Goal: Communication & Community: Answer question/provide support

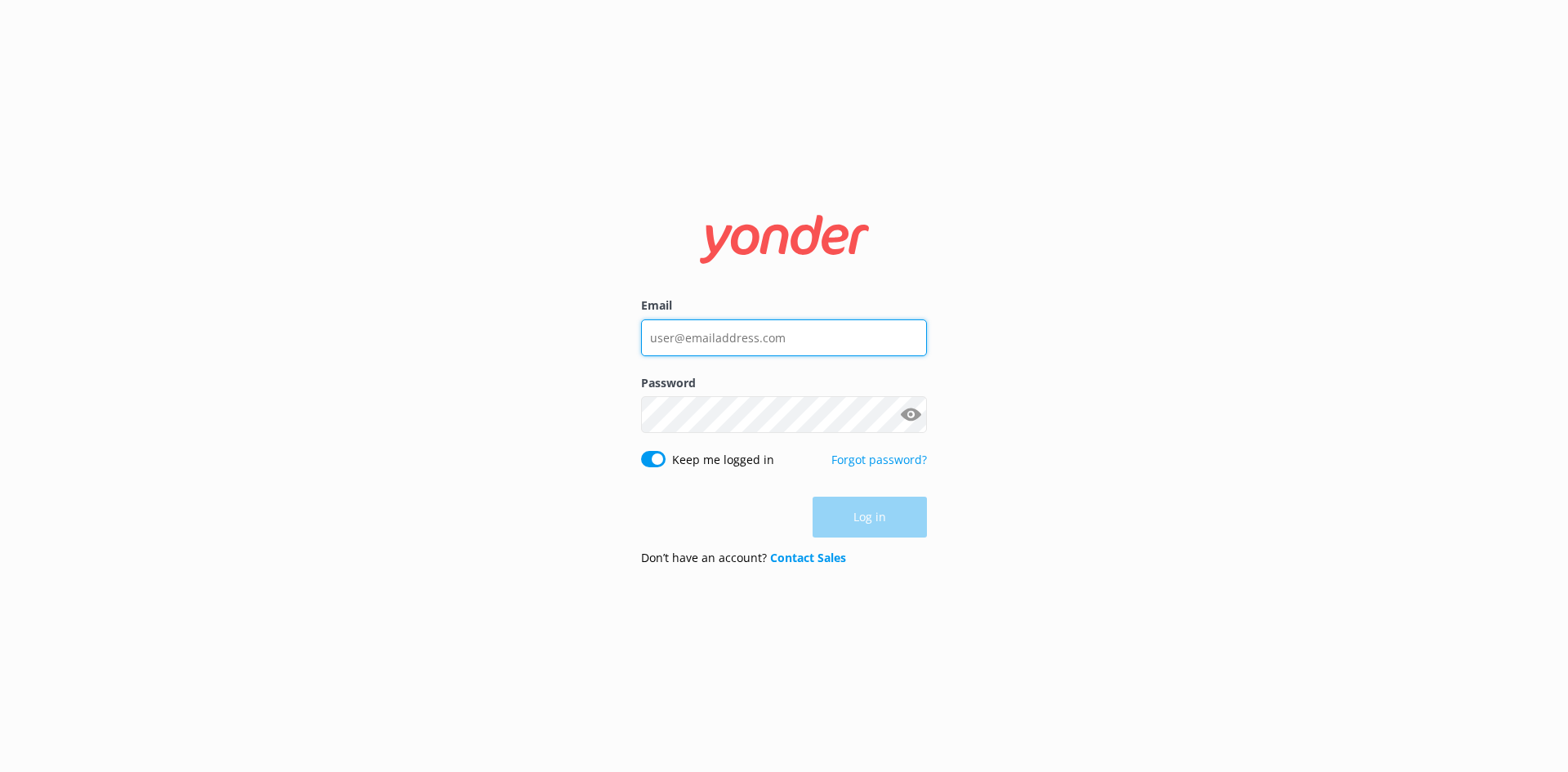
type input "[EMAIL_ADDRESS][DOMAIN_NAME]"
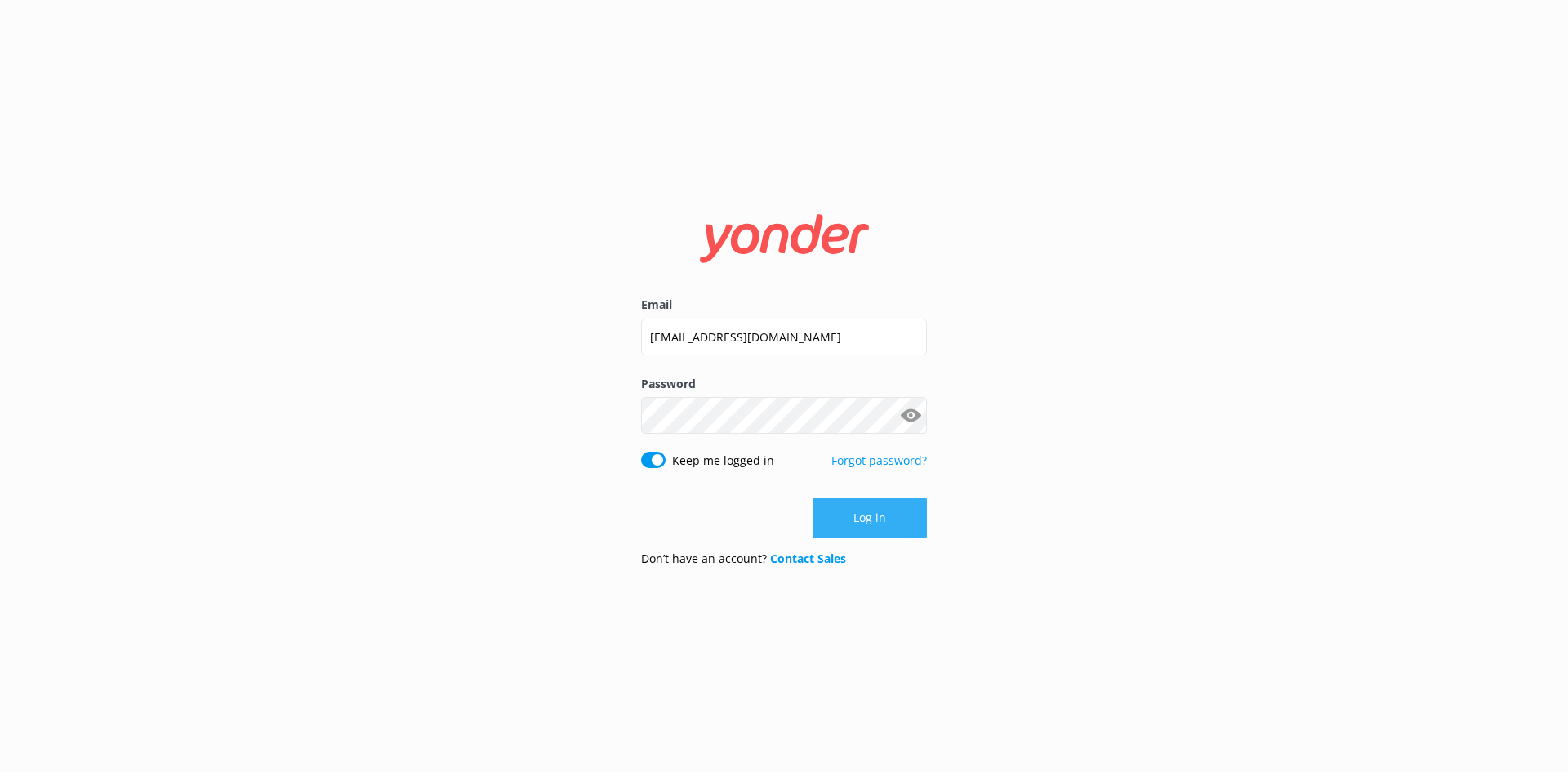
click at [911, 521] on div "Log in" at bounding box center [784, 518] width 286 height 41
click at [892, 524] on button "Log in" at bounding box center [869, 518] width 115 height 41
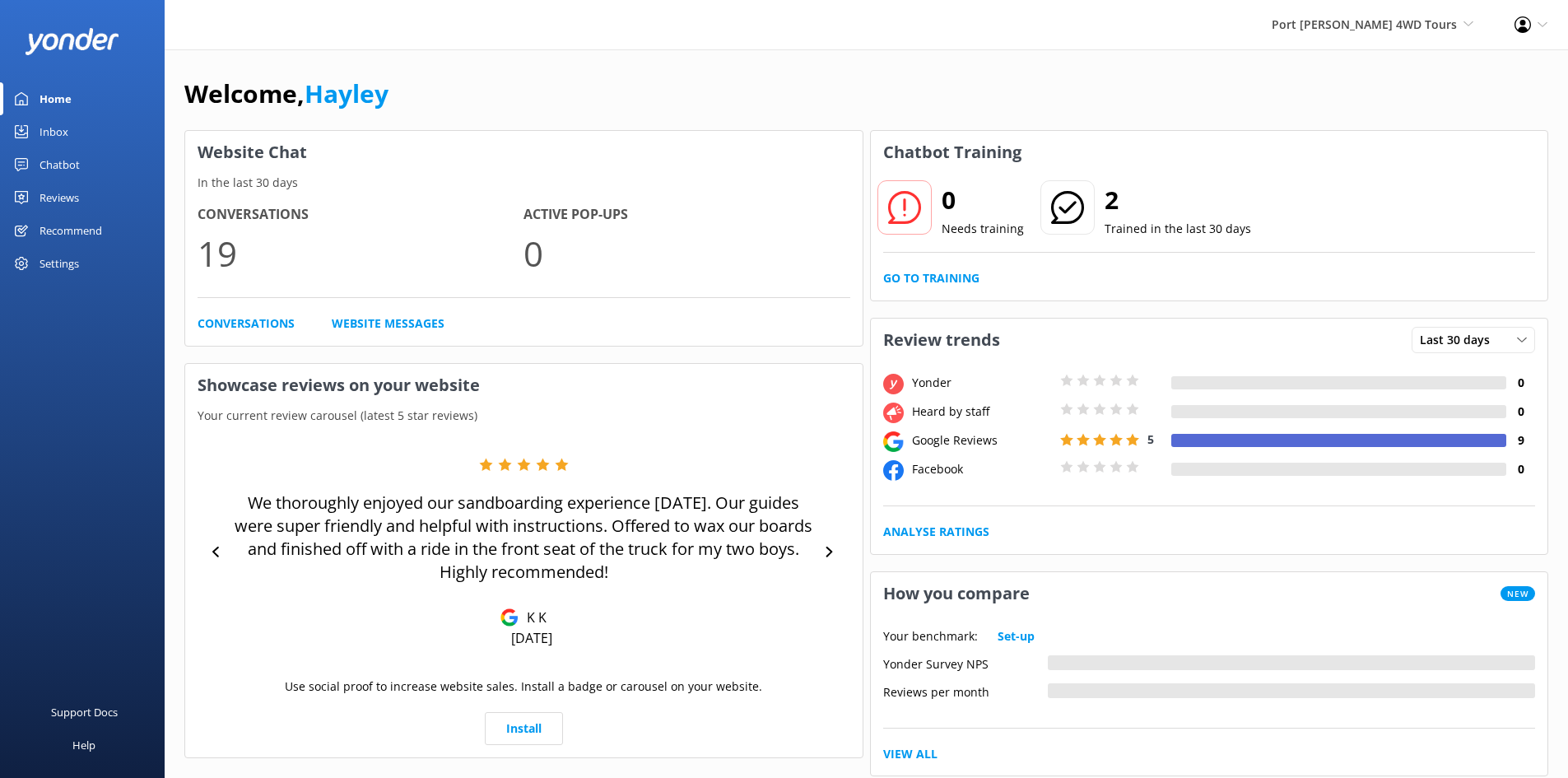
click at [72, 133] on link "Inbox" at bounding box center [82, 132] width 165 height 33
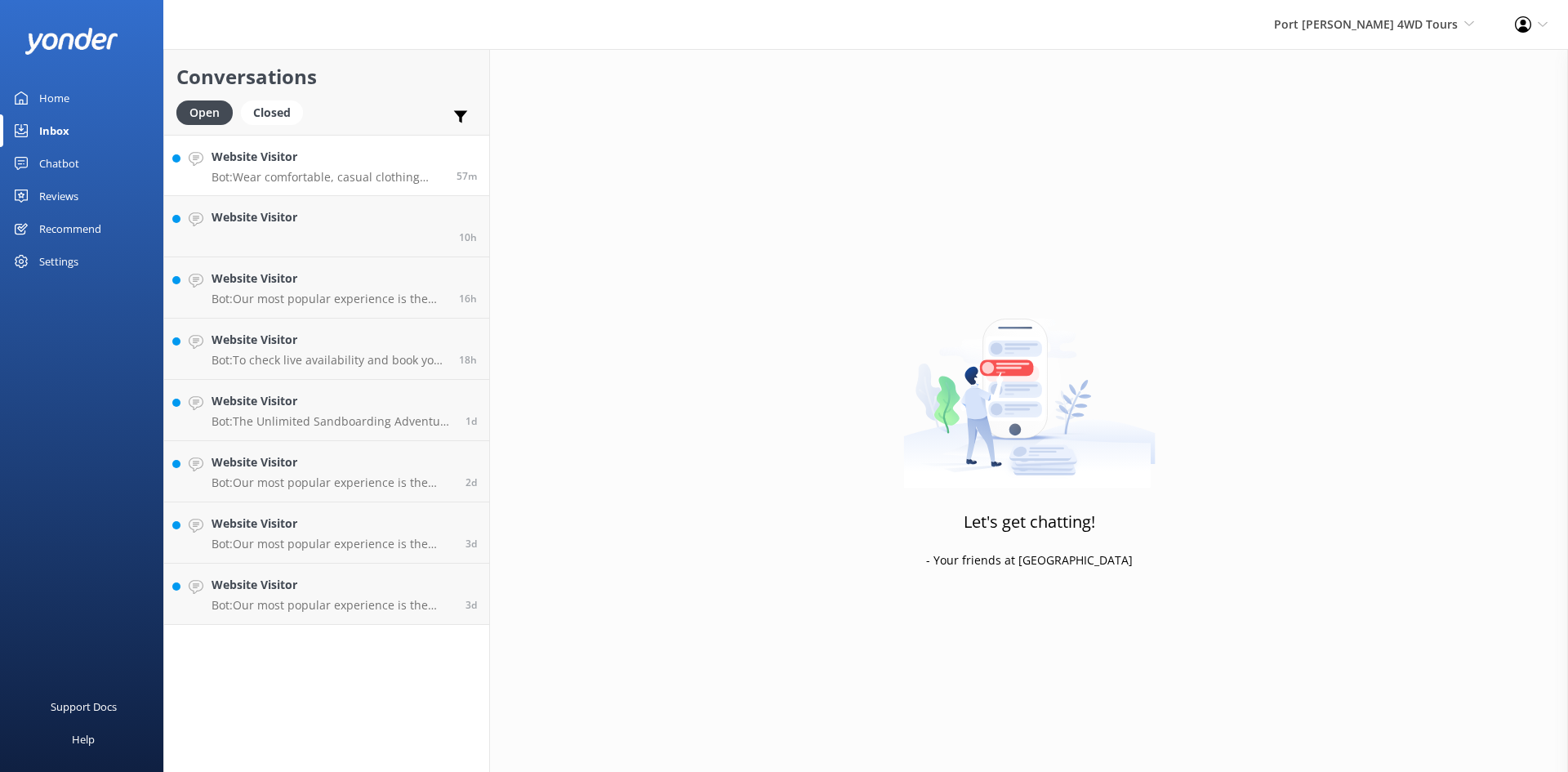
click at [381, 178] on p "Bot: Wear comfortable, casual clothing that you don’t mind getting [PERSON_NAME…" at bounding box center [328, 177] width 233 height 15
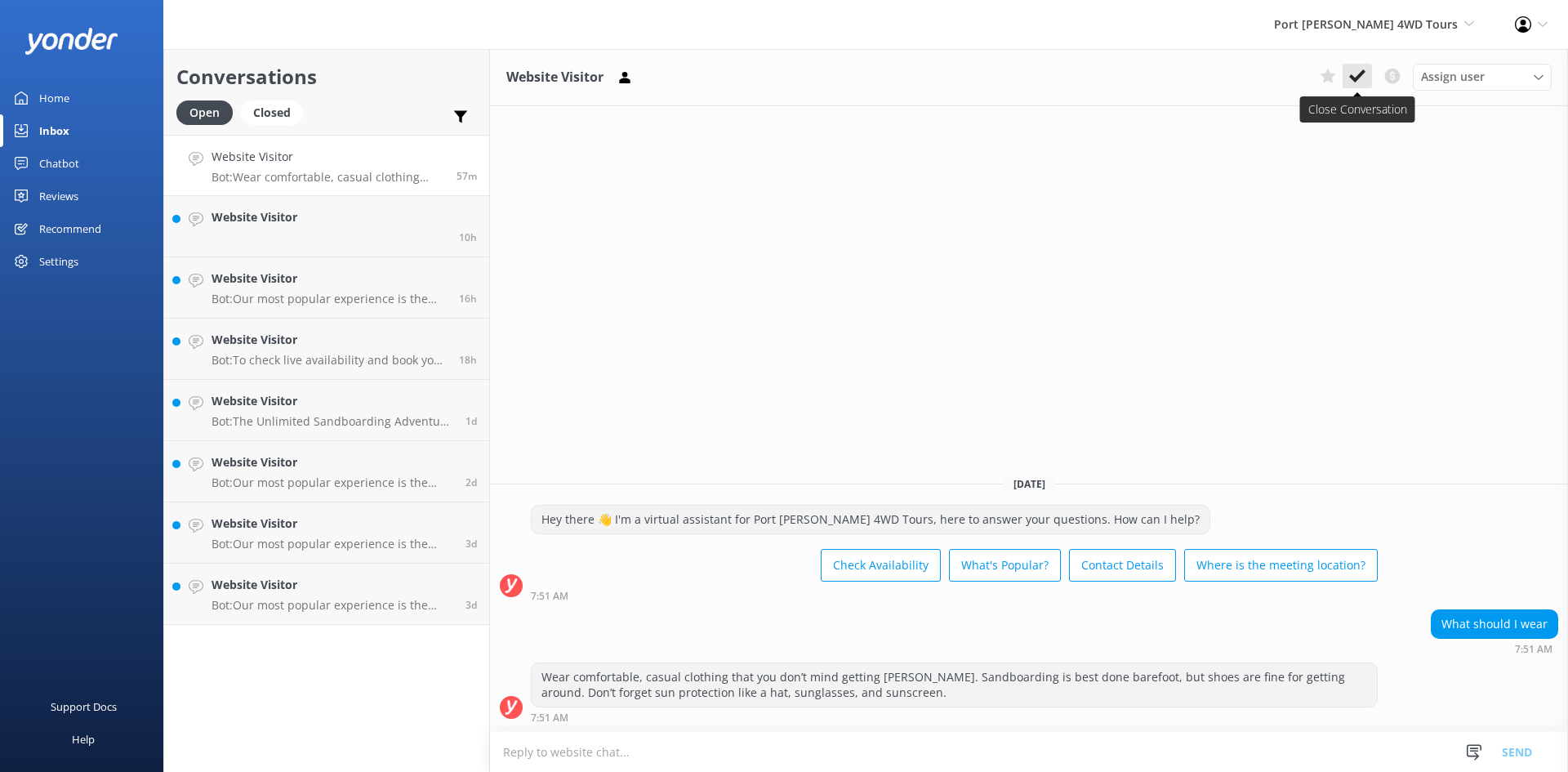
click at [1362, 75] on use at bounding box center [1358, 76] width 16 height 13
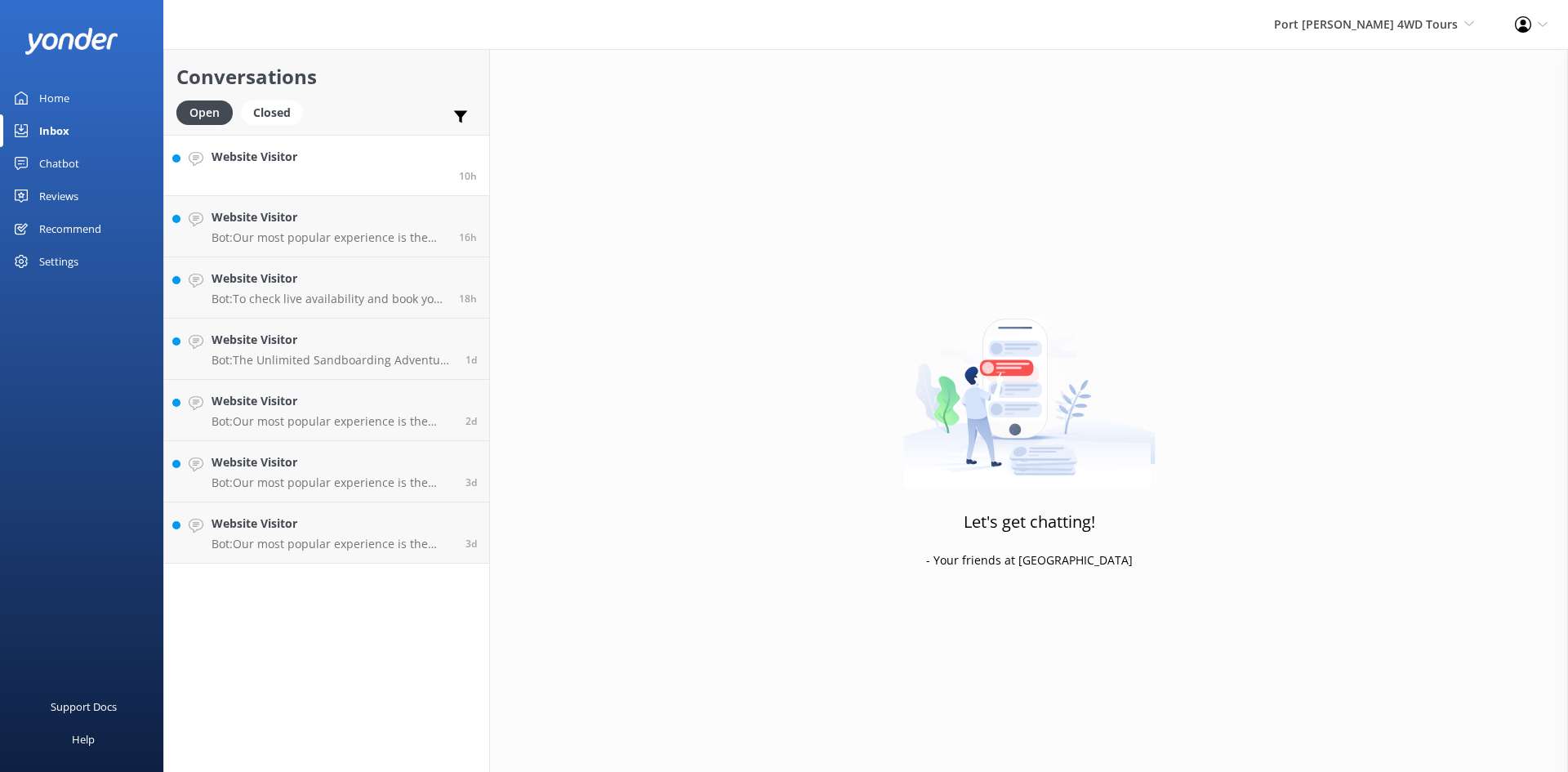
click at [277, 172] on div "Website Visitor" at bounding box center [254, 165] width 86 height 36
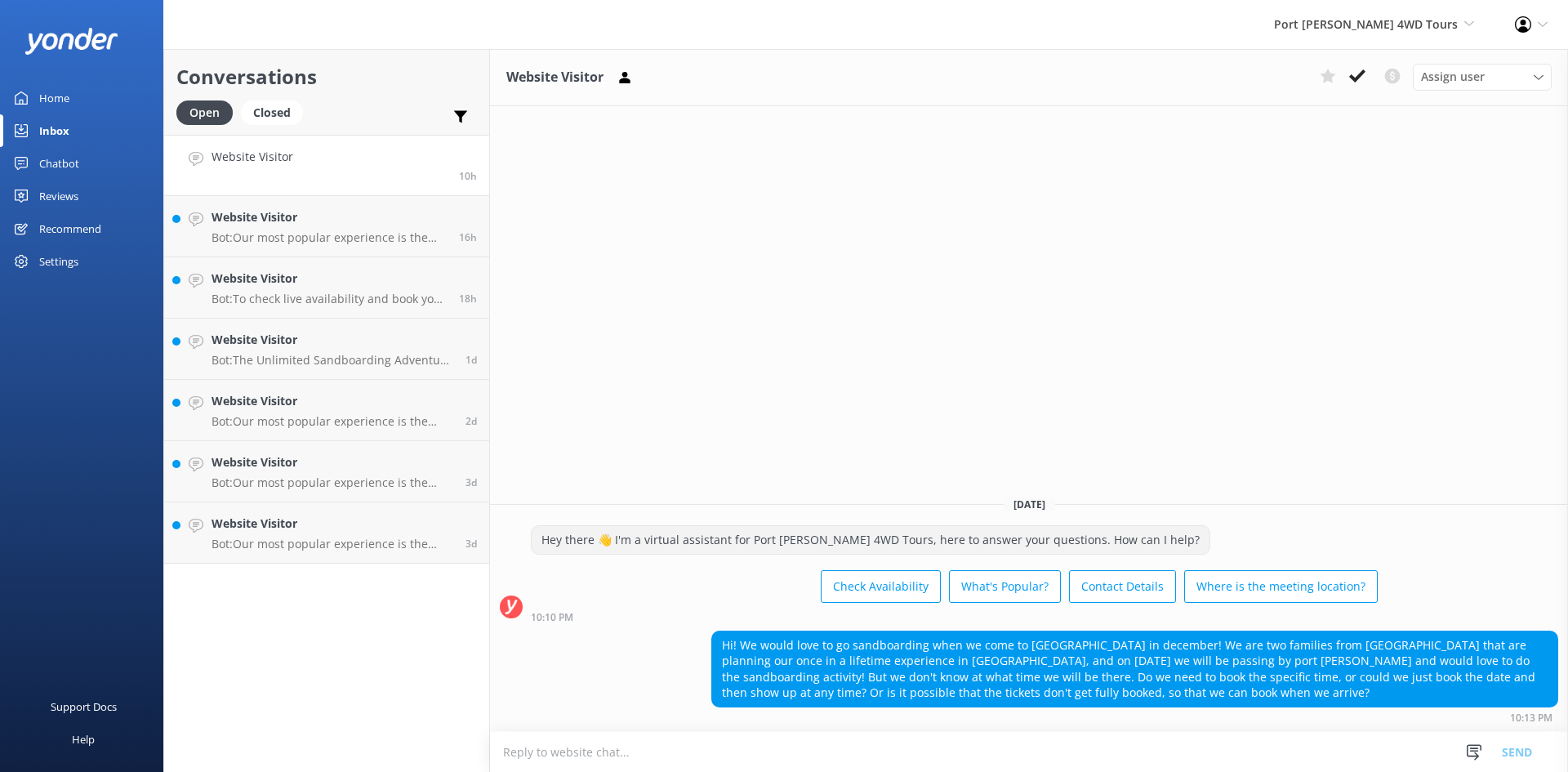
click at [806, 742] on textarea at bounding box center [1029, 752] width 1078 height 40
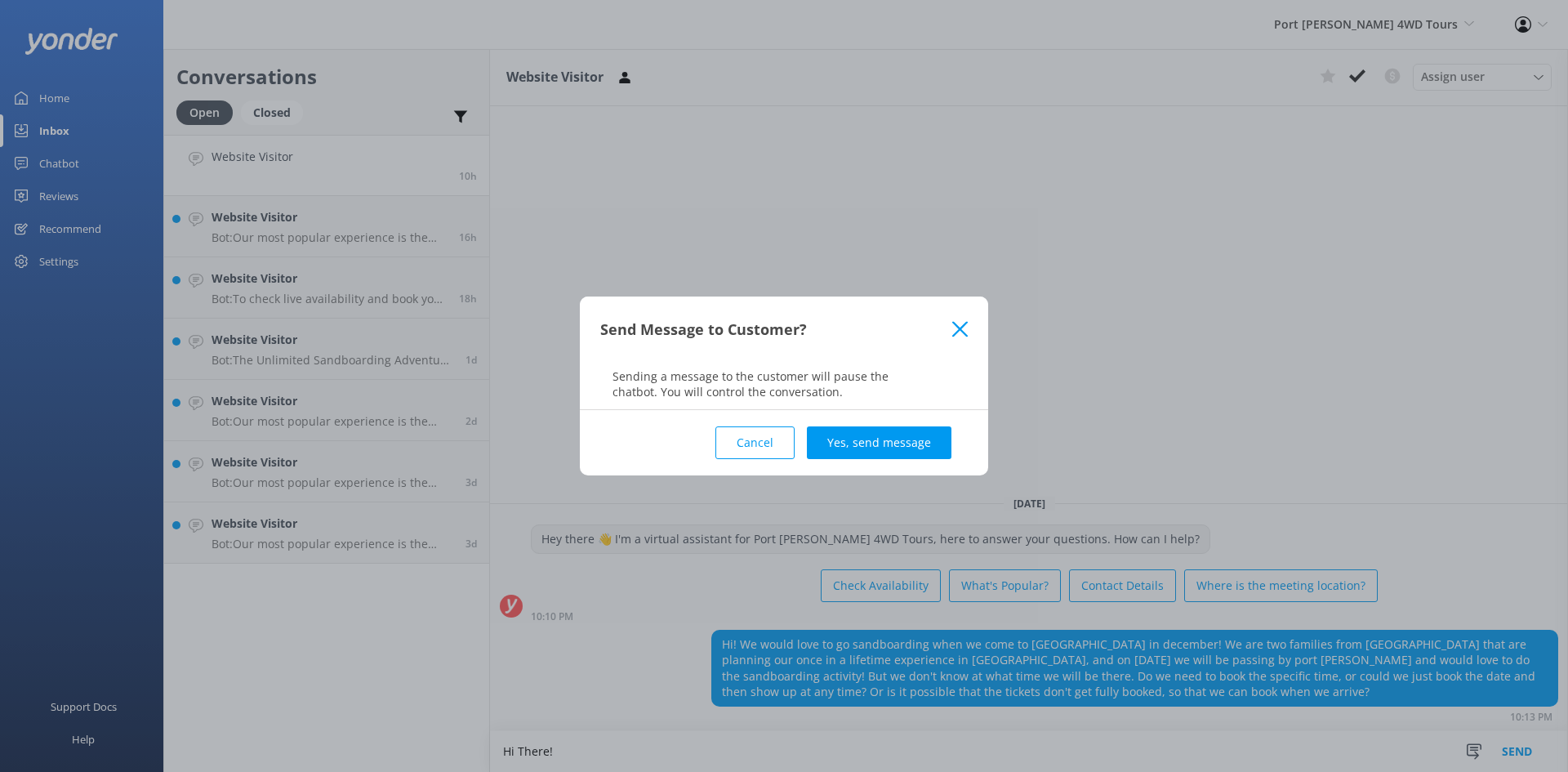
click at [756, 443] on button "Cancel" at bounding box center [755, 442] width 79 height 33
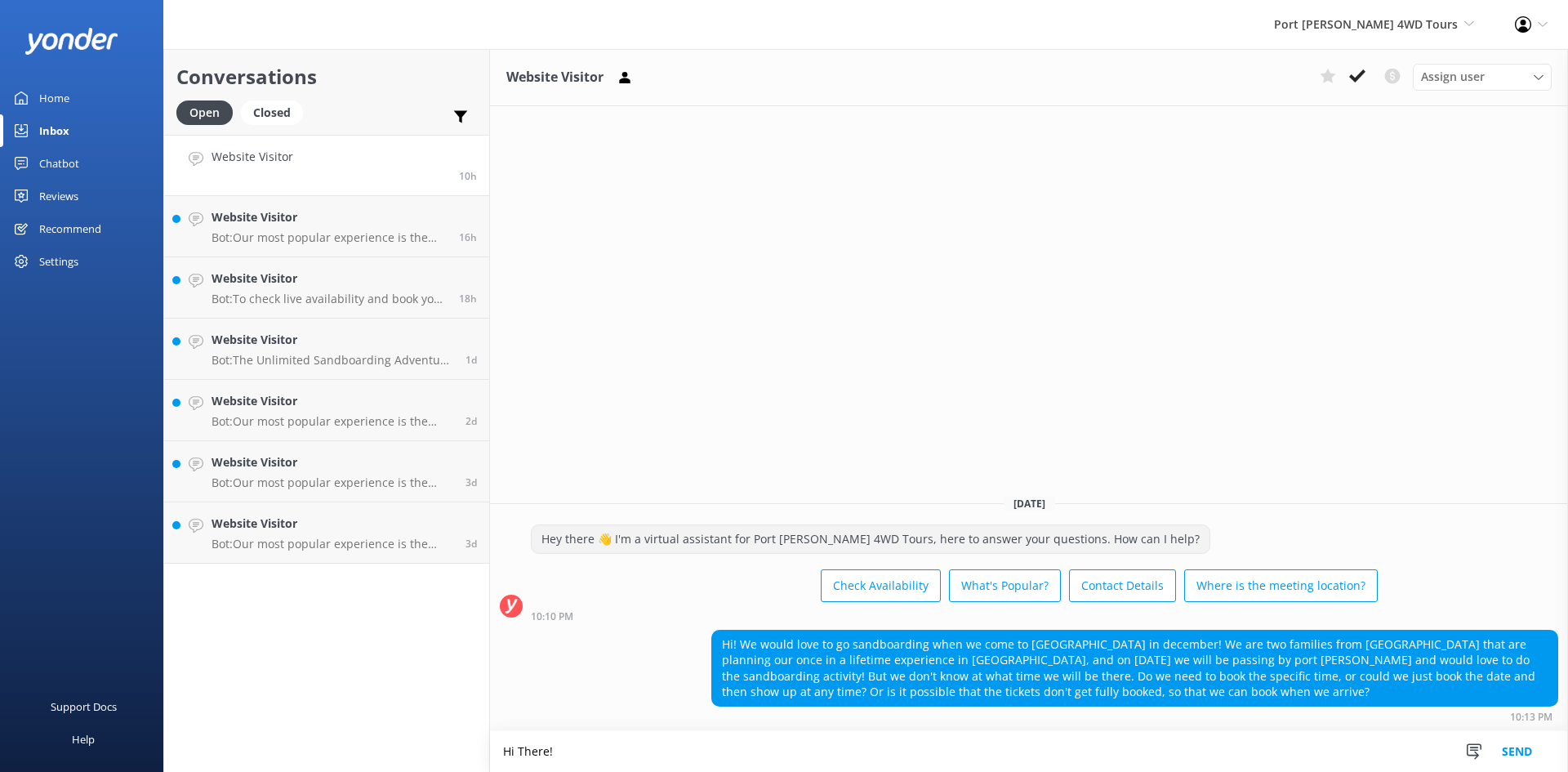
click at [881, 747] on textarea "Hi There!" at bounding box center [1029, 752] width 1078 height 41
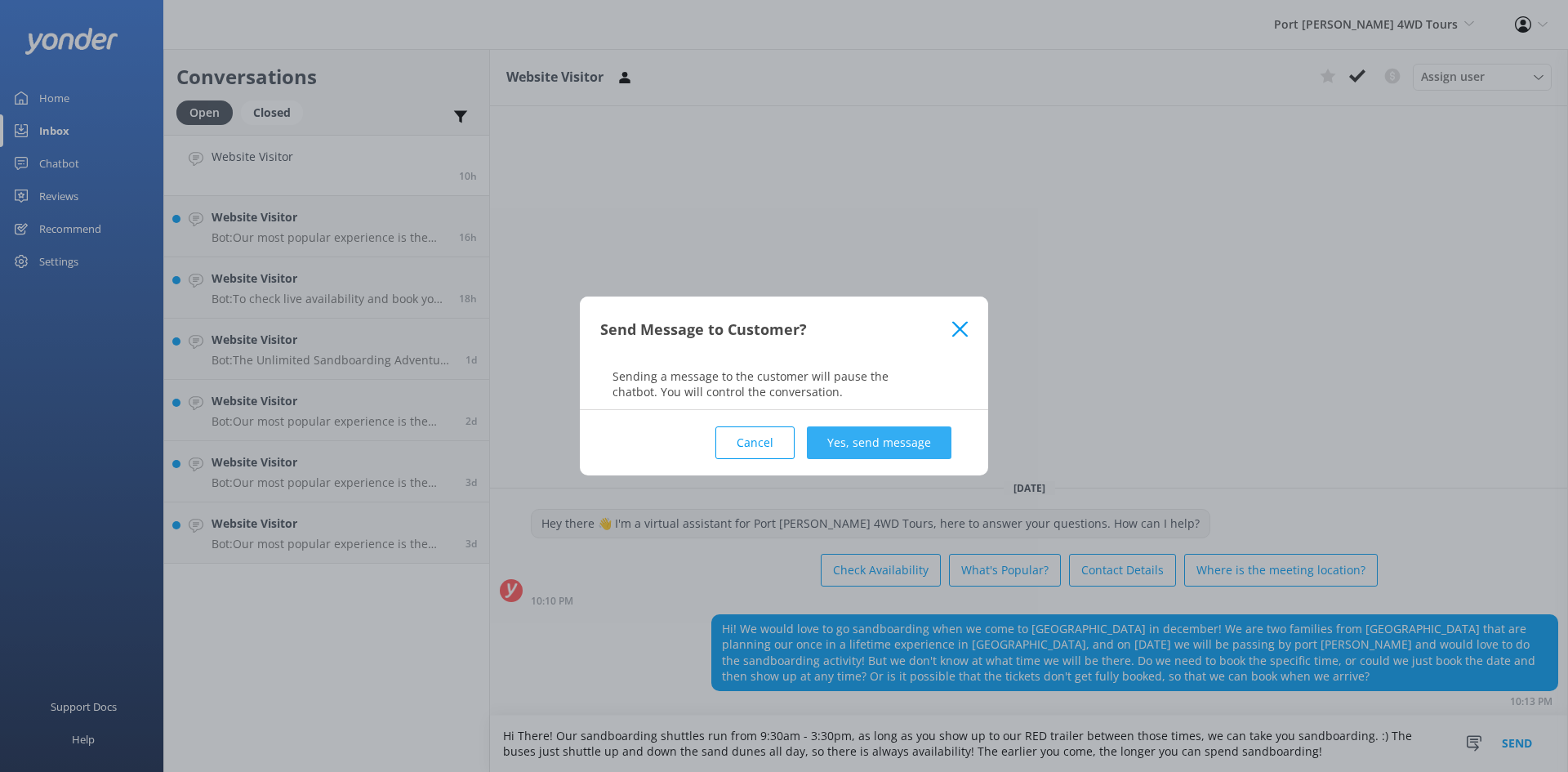
type textarea "Hi There! Our sandboarding shuttles run from 9:30am - 3:30pm, as long as you sh…"
click at [882, 432] on button "Yes, send message" at bounding box center [879, 442] width 145 height 33
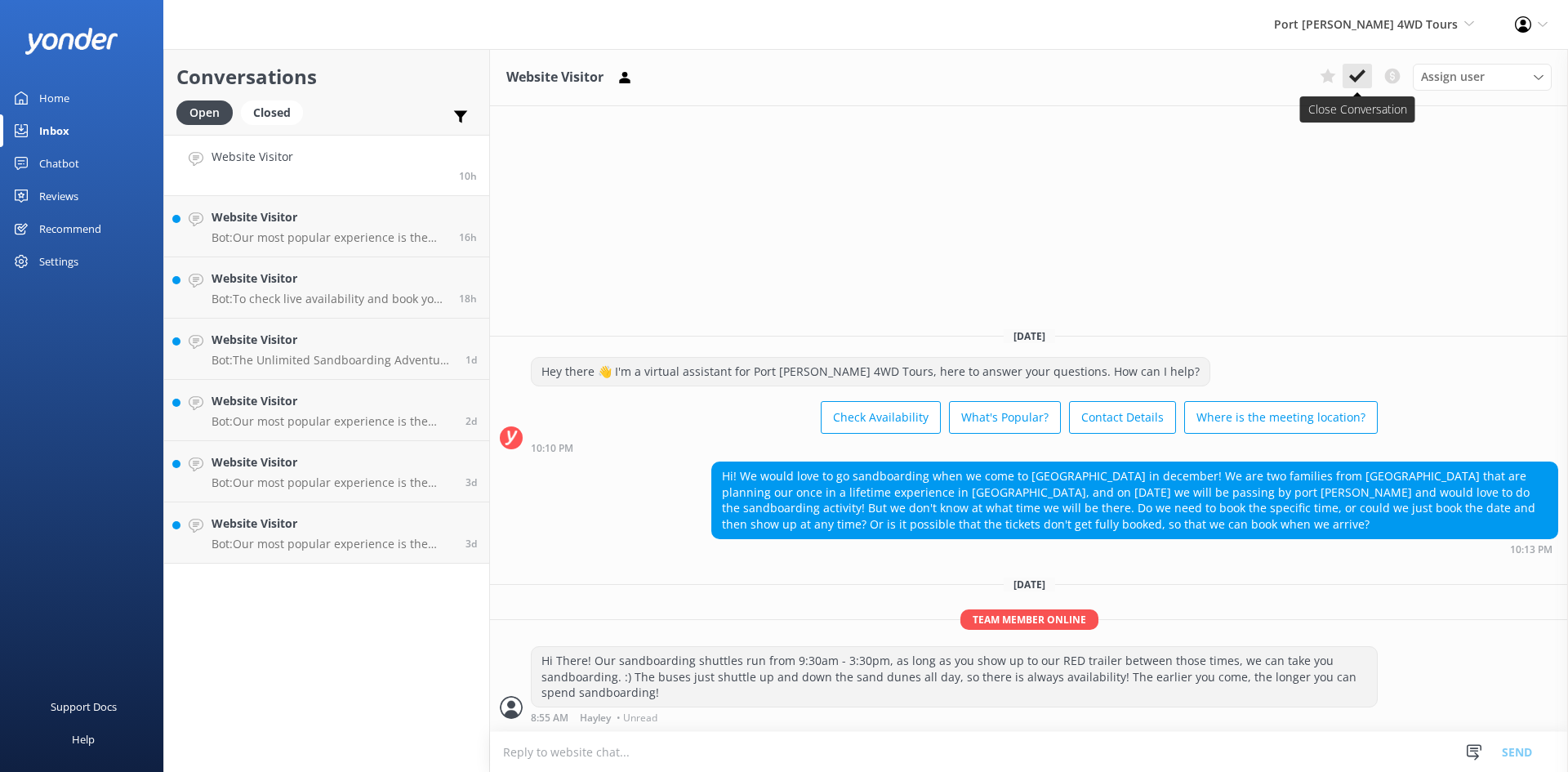
click at [1363, 81] on icon at bounding box center [1358, 76] width 16 height 16
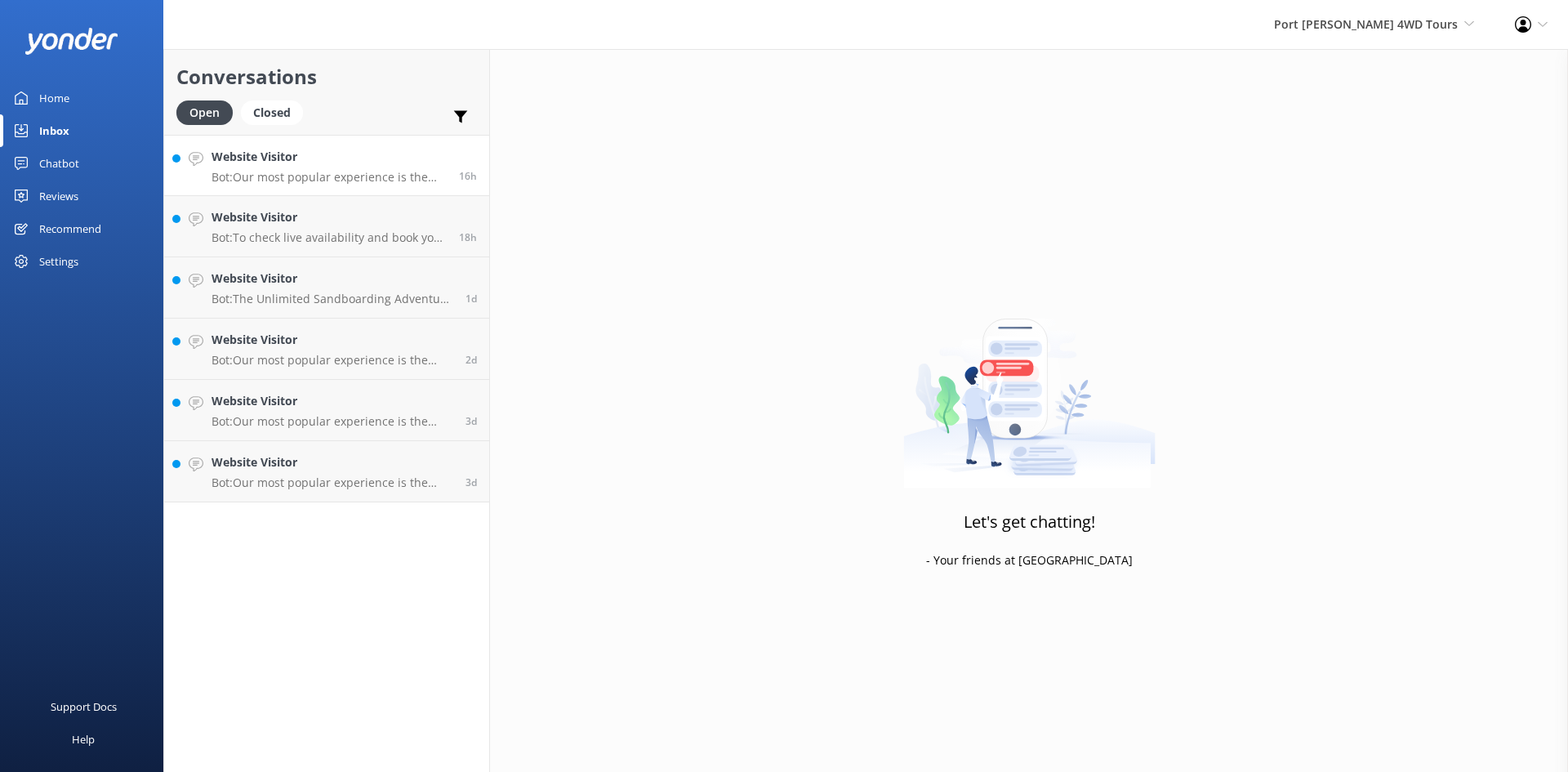
click at [360, 174] on p "Bot: Our most popular experience is the Beach & Dune with Sandboarding tour. It…" at bounding box center [329, 177] width 235 height 15
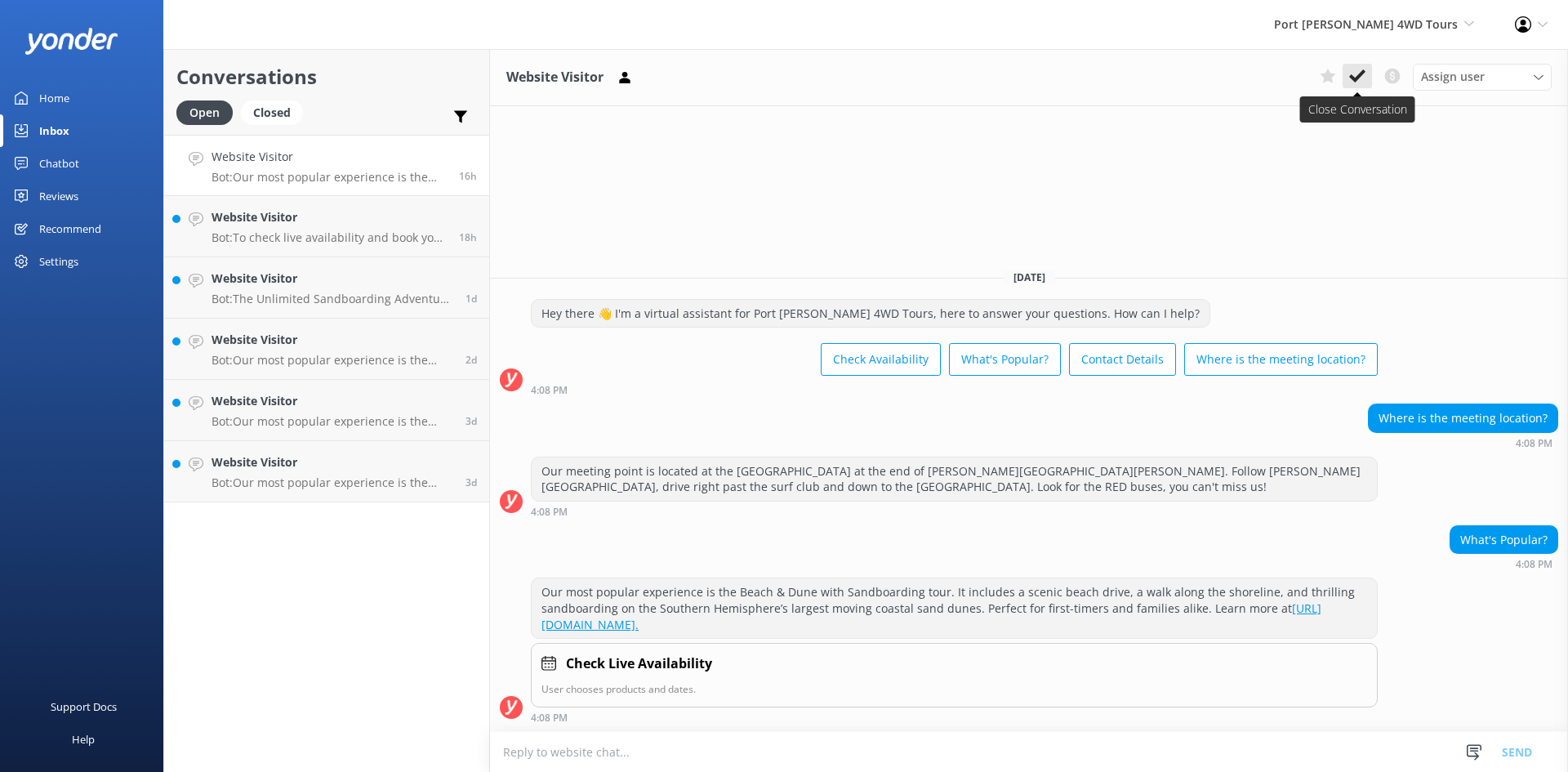
click at [1350, 76] on use at bounding box center [1358, 76] width 16 height 13
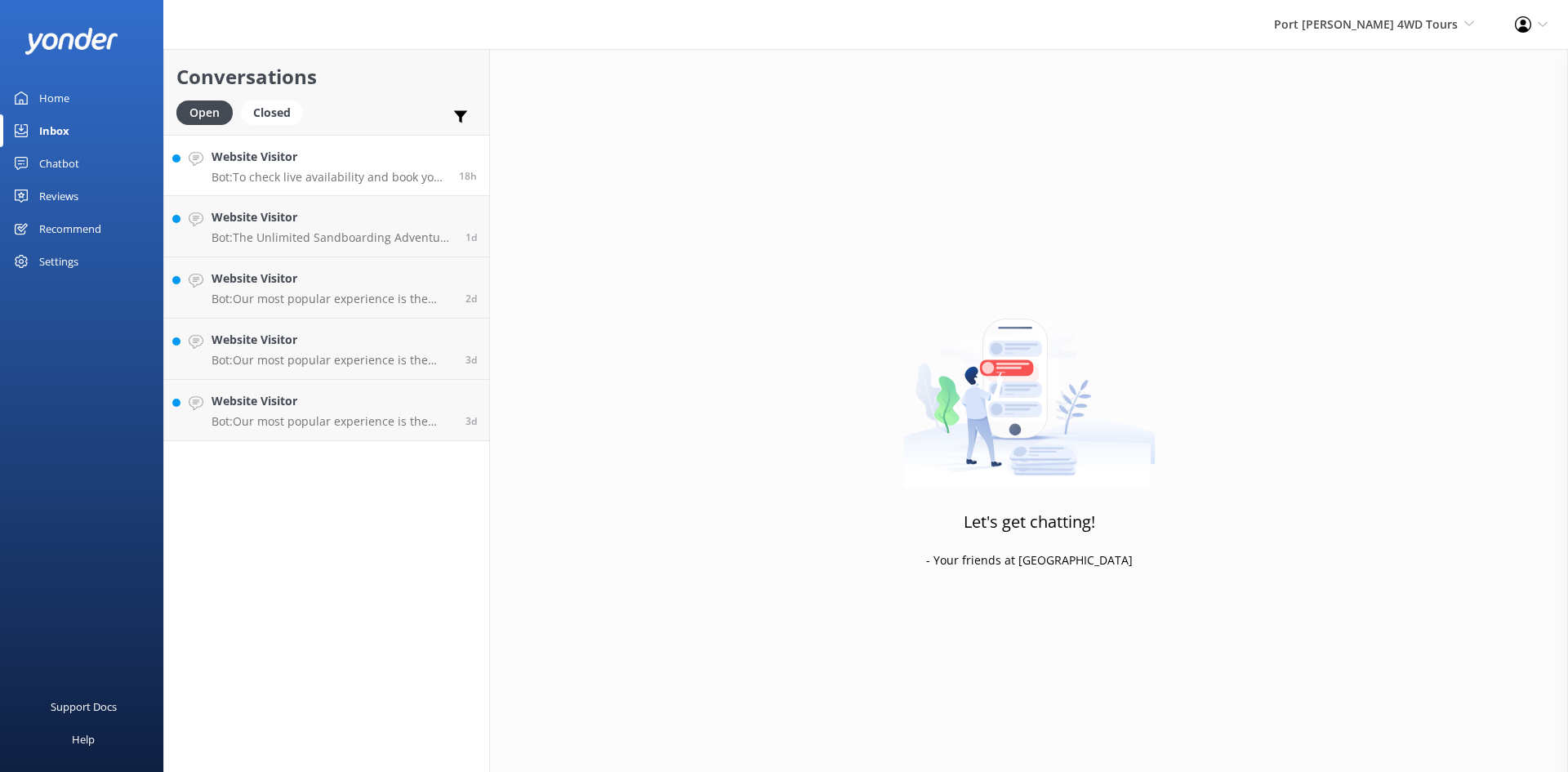
click at [350, 165] on h4 "Website Visitor" at bounding box center [329, 156] width 235 height 18
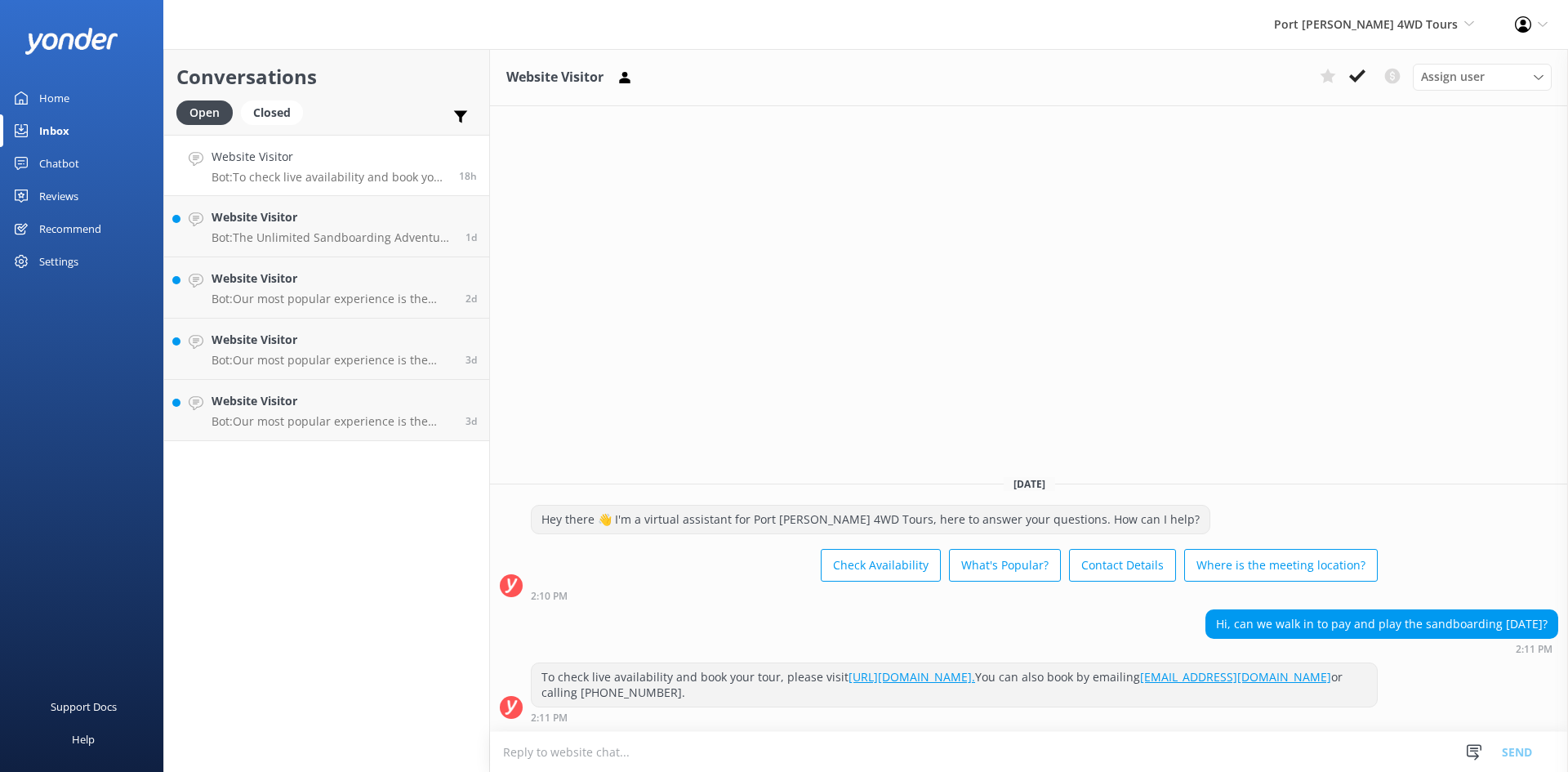
drag, startPoint x: 1365, startPoint y: 76, endPoint x: 1374, endPoint y: 387, distance: 311.1
click at [1374, 387] on div "Website Visitor Assign user [PERSON_NAME] [DATE] Hey there 👋 I'm a virtual assi…" at bounding box center [1029, 410] width 1078 height 723
click at [861, 736] on textarea at bounding box center [1029, 752] width 1078 height 40
type textarea "Hi There, yes - you can definitely pay for tickets on arrival."
click at [1524, 744] on button "Send" at bounding box center [1517, 752] width 61 height 41
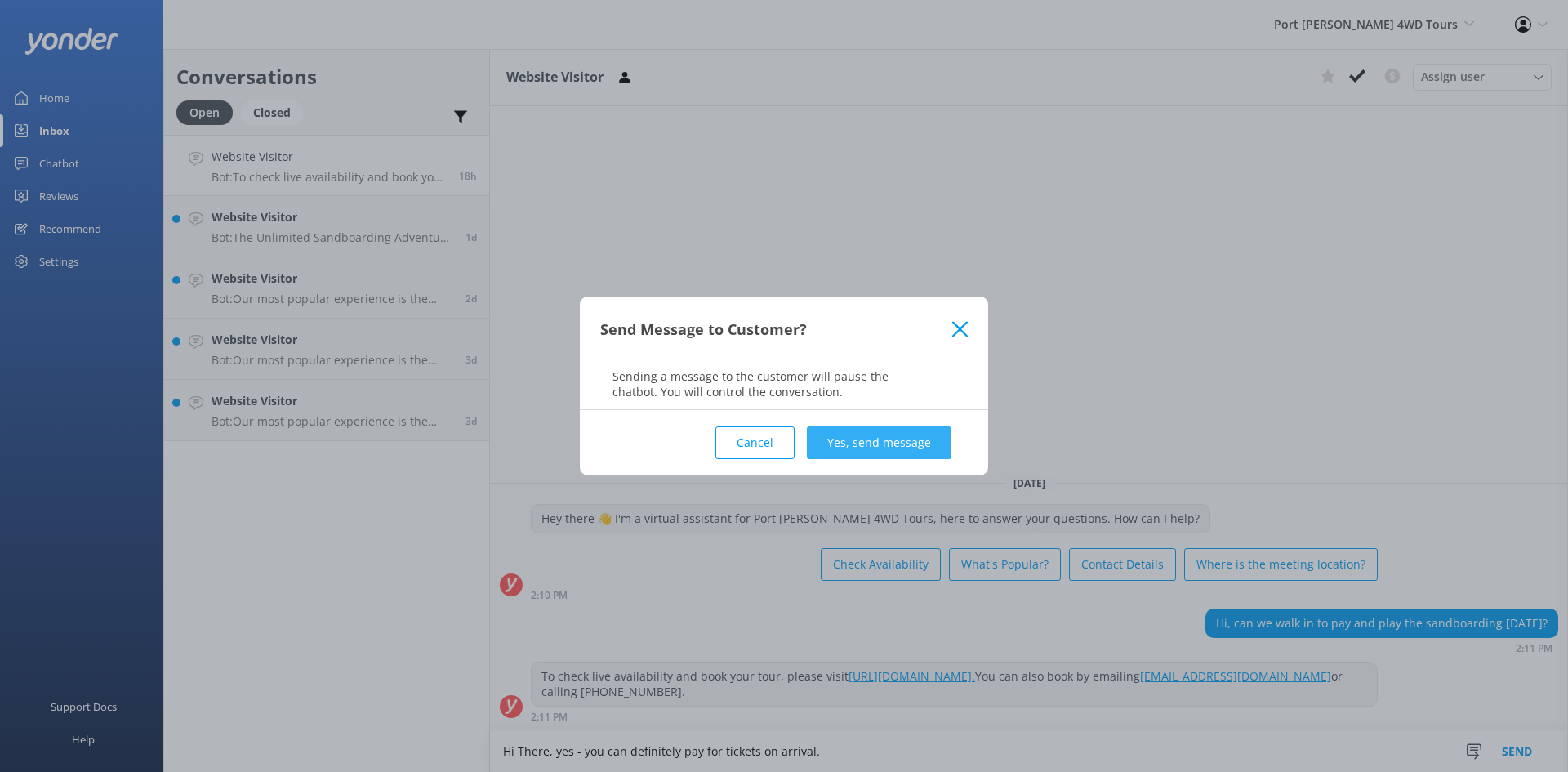
click at [859, 438] on button "Yes, send message" at bounding box center [879, 442] width 145 height 33
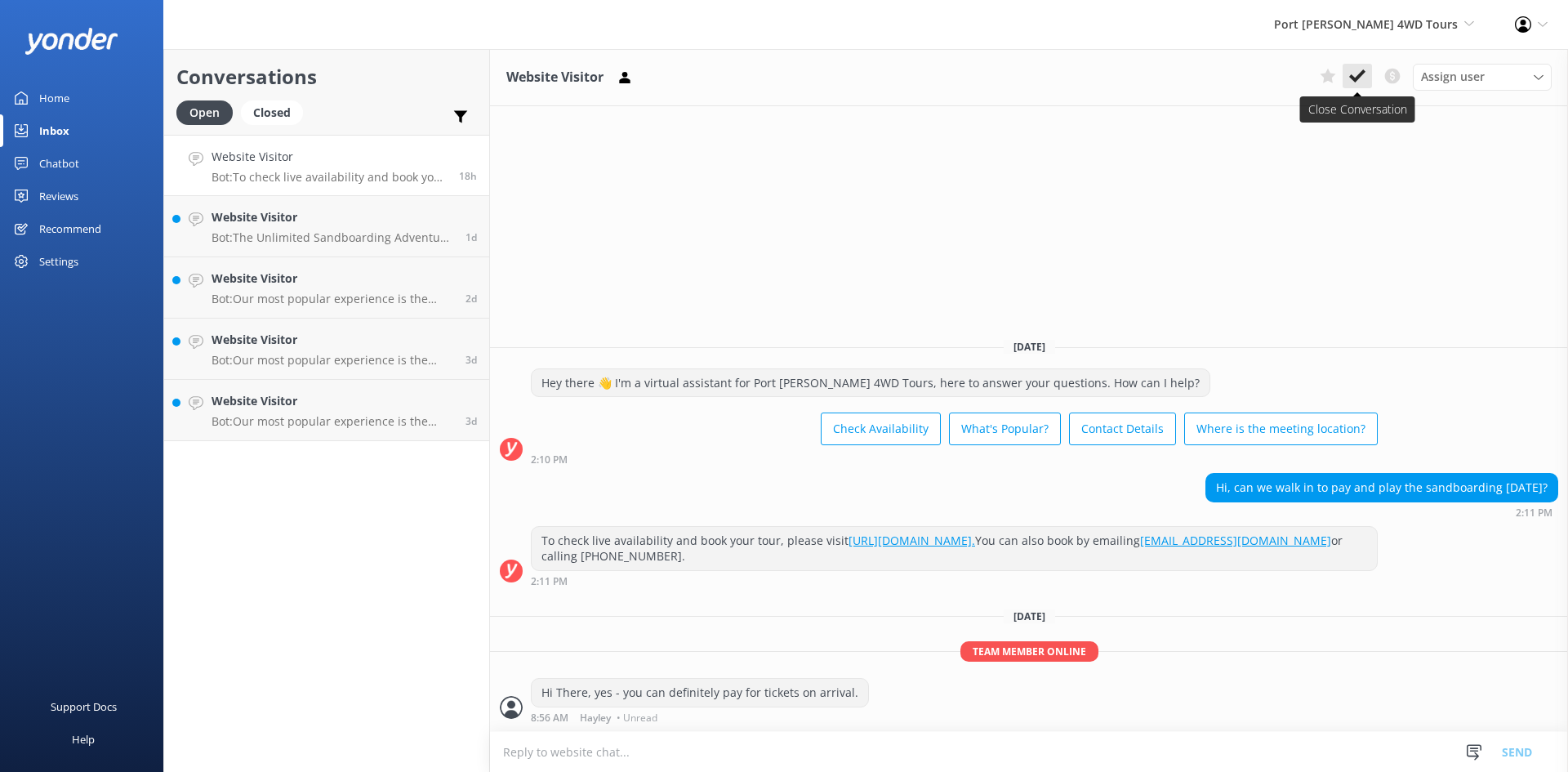
click at [1349, 76] on button at bounding box center [1357, 76] width 29 height 25
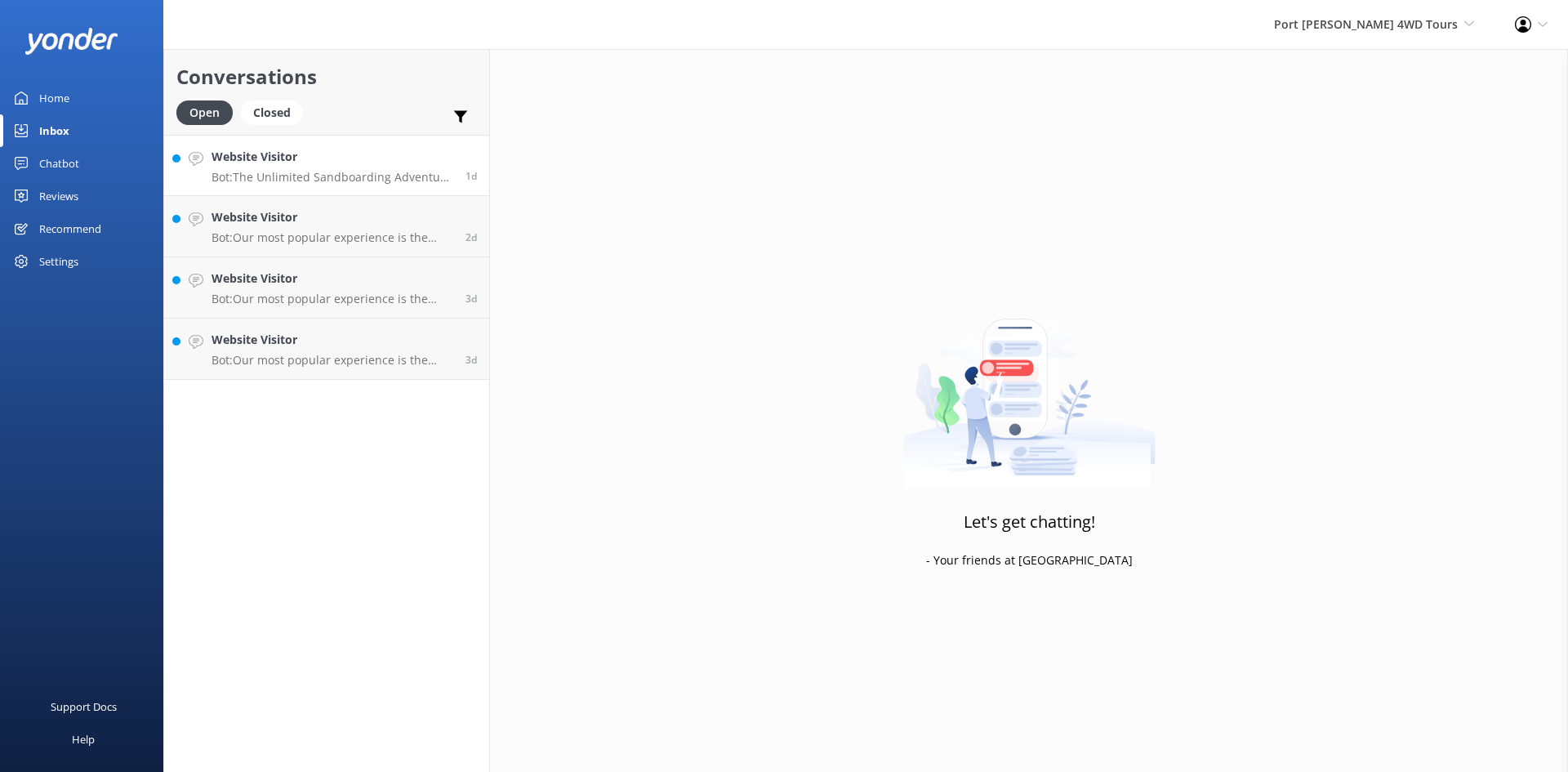
click at [285, 191] on link "Website Visitor Bot: The Unlimited Sandboarding Adventure allows you to sandboa…" at bounding box center [327, 165] width 325 height 61
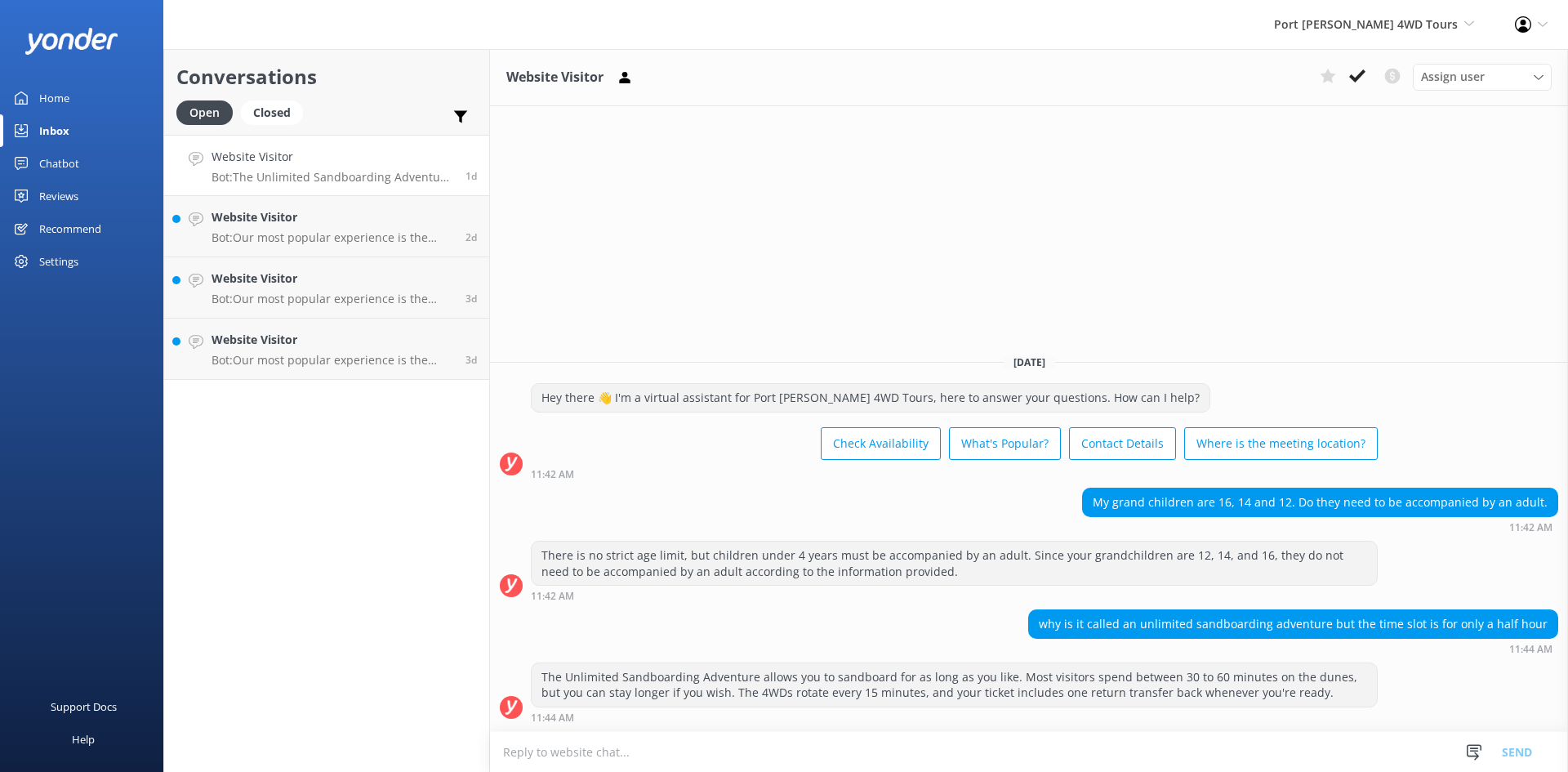
click at [1139, 742] on textarea at bounding box center [1029, 752] width 1078 height 40
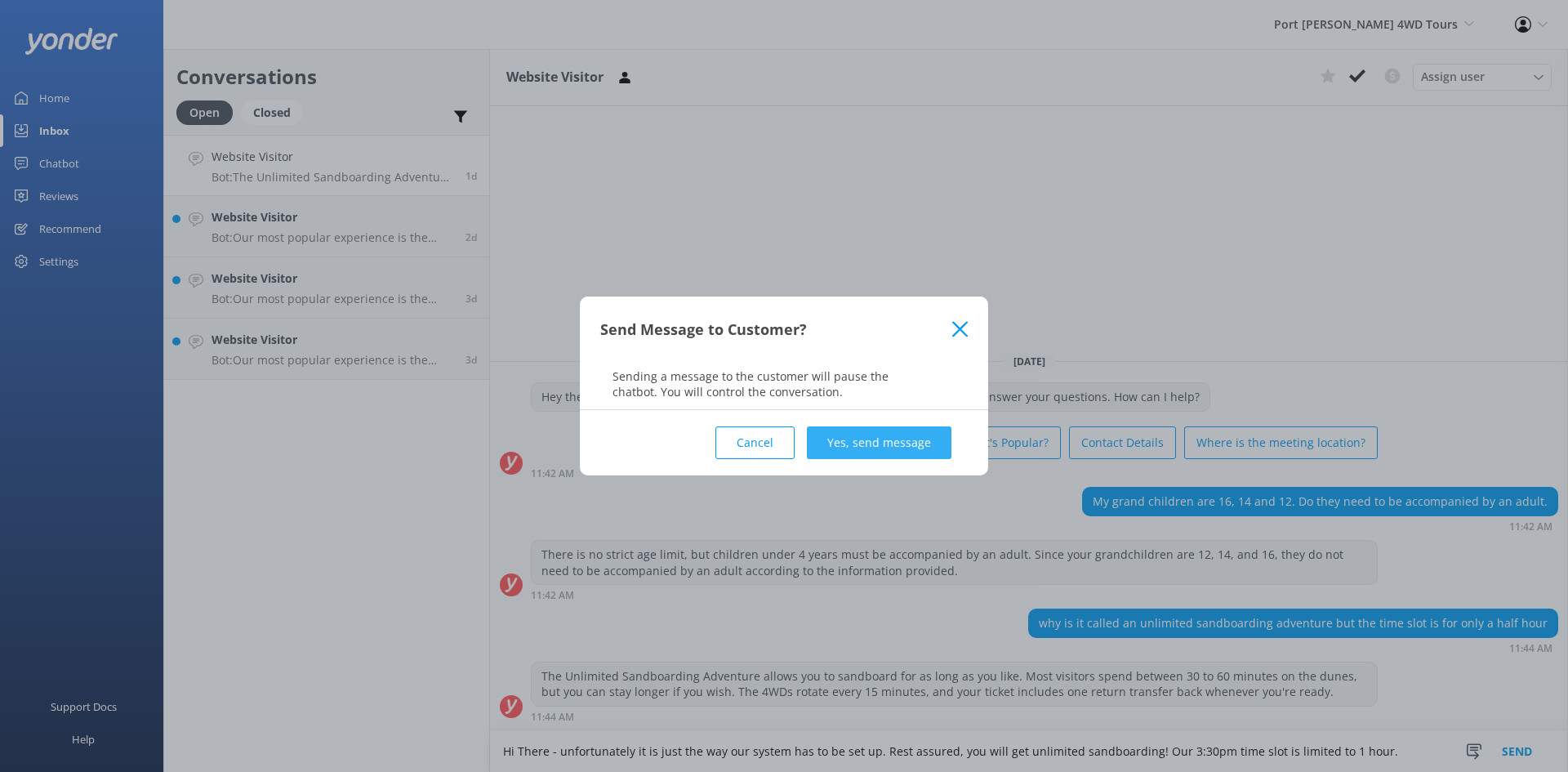
type textarea "Hi There - unfortunately it is just the way our system has to be set up. Rest a…"
click at [863, 442] on button "Yes, send message" at bounding box center [879, 442] width 145 height 33
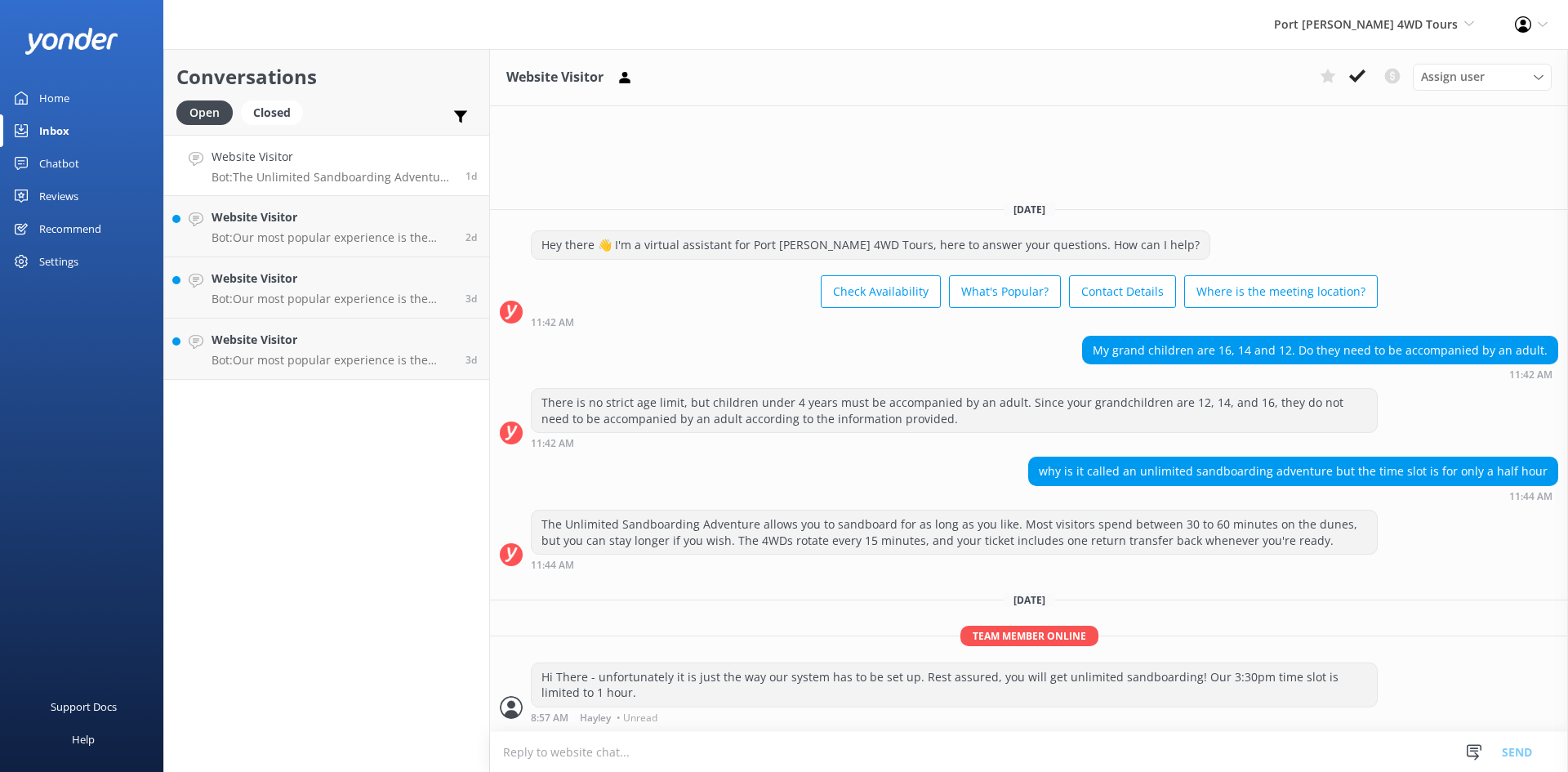
drag, startPoint x: 1357, startPoint y: 80, endPoint x: 1167, endPoint y: 119, distance: 194.0
click at [1357, 79] on use at bounding box center [1358, 76] width 16 height 13
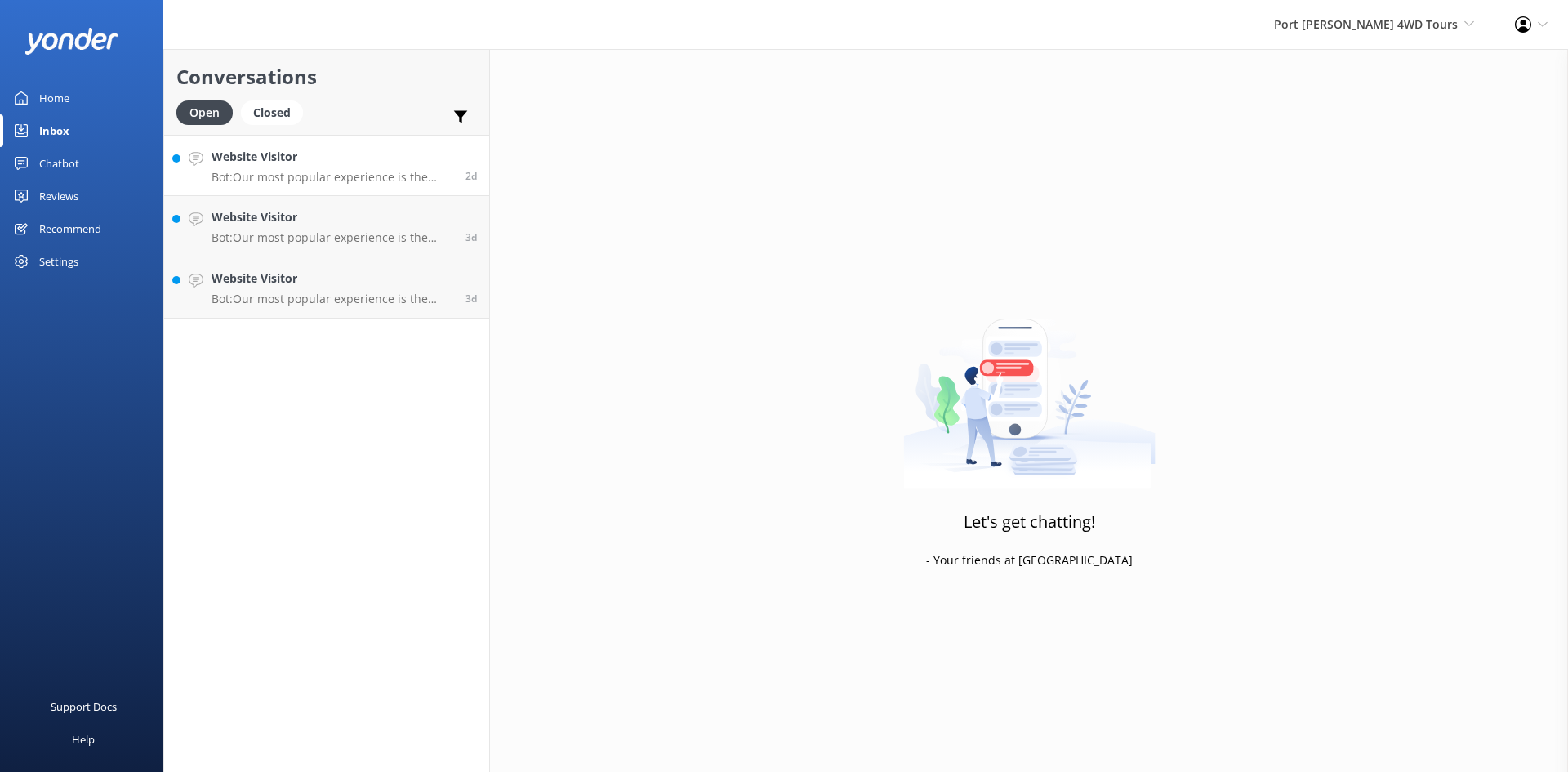
click at [336, 168] on div "Website Visitor Bot: Our most popular experience is the Beach & Dune with Sandb…" at bounding box center [332, 165] width 242 height 36
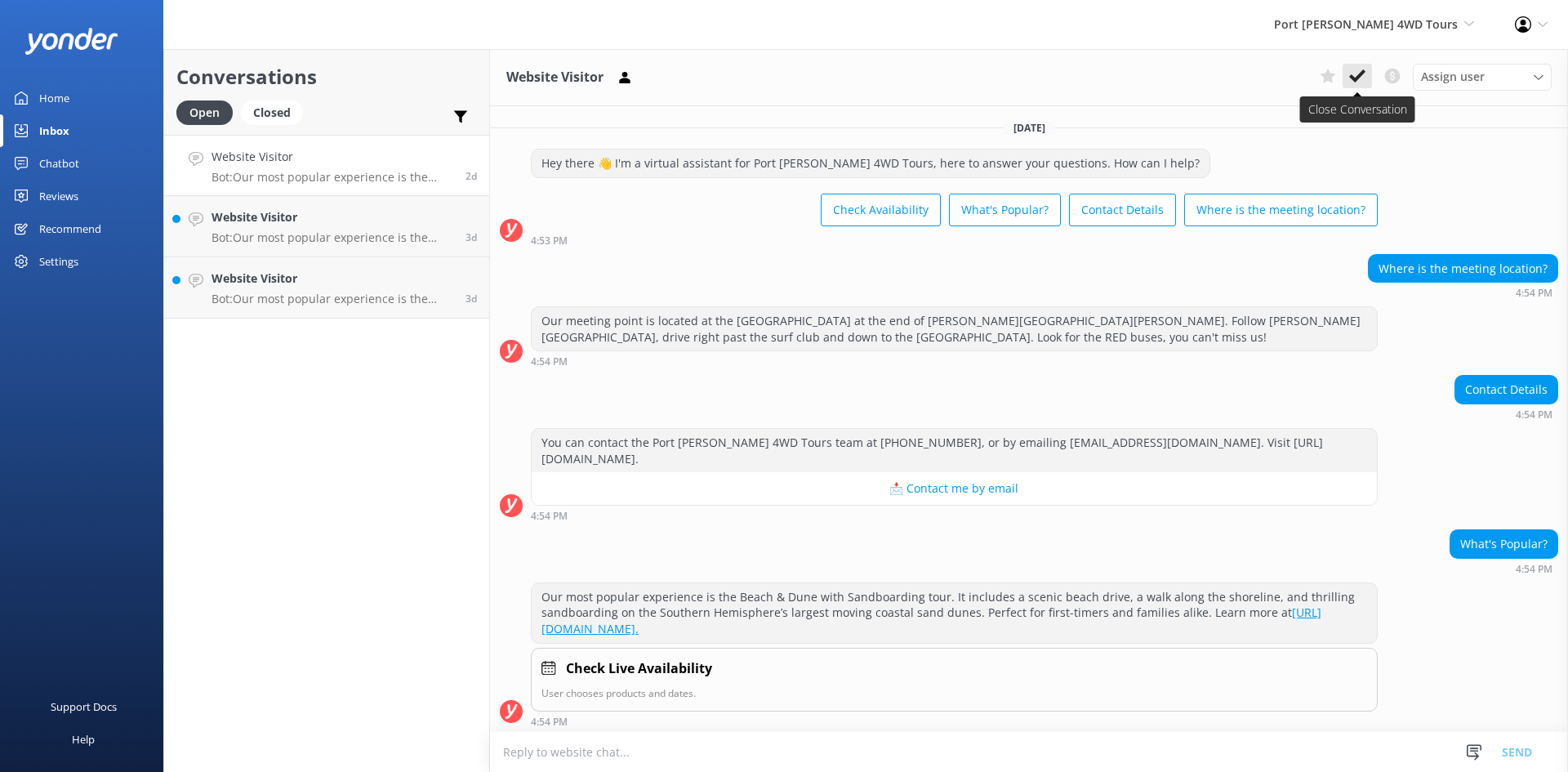
click at [1357, 72] on icon at bounding box center [1358, 76] width 16 height 16
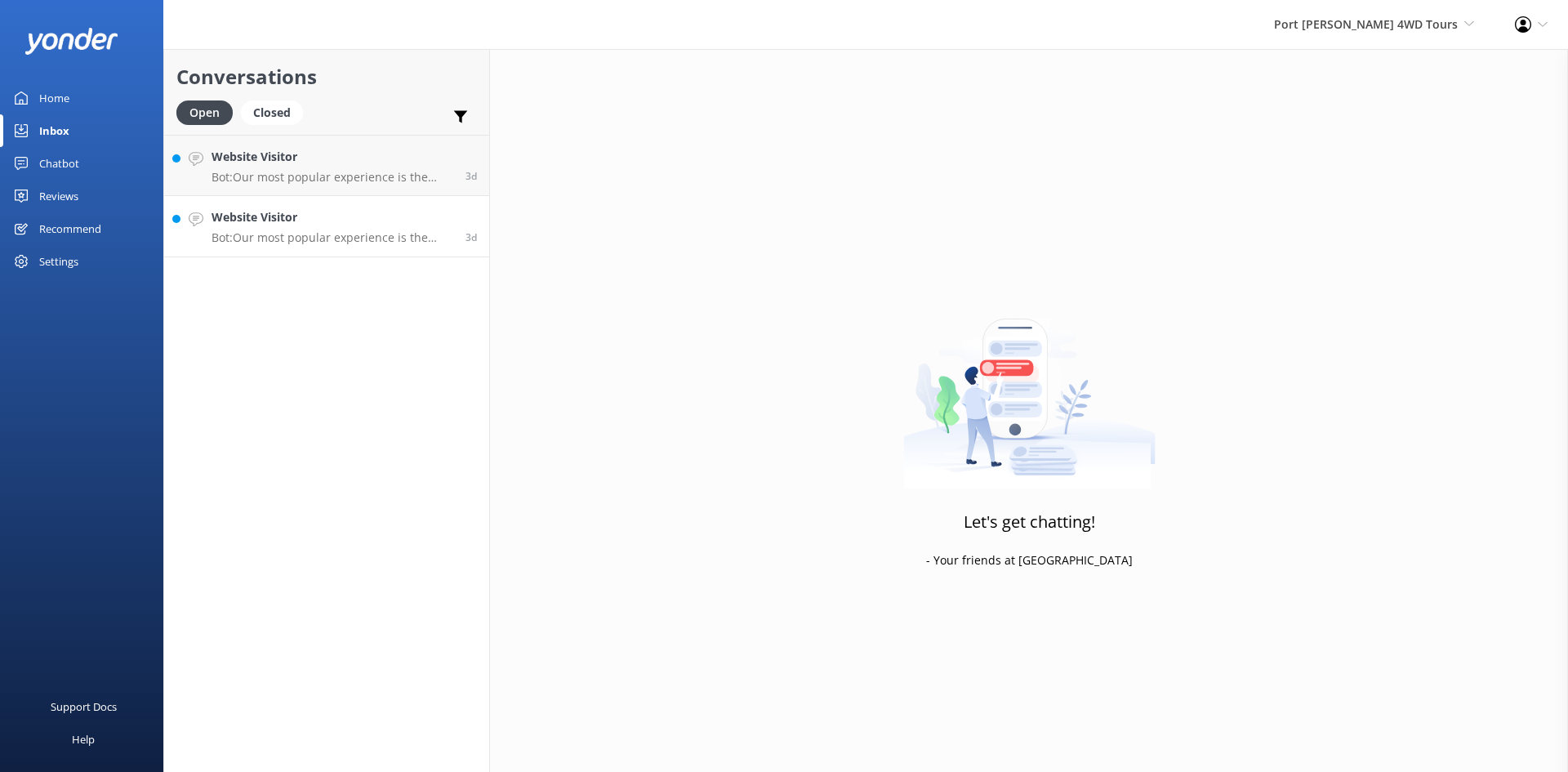
click at [345, 219] on h4 "Website Visitor" at bounding box center [332, 218] width 242 height 18
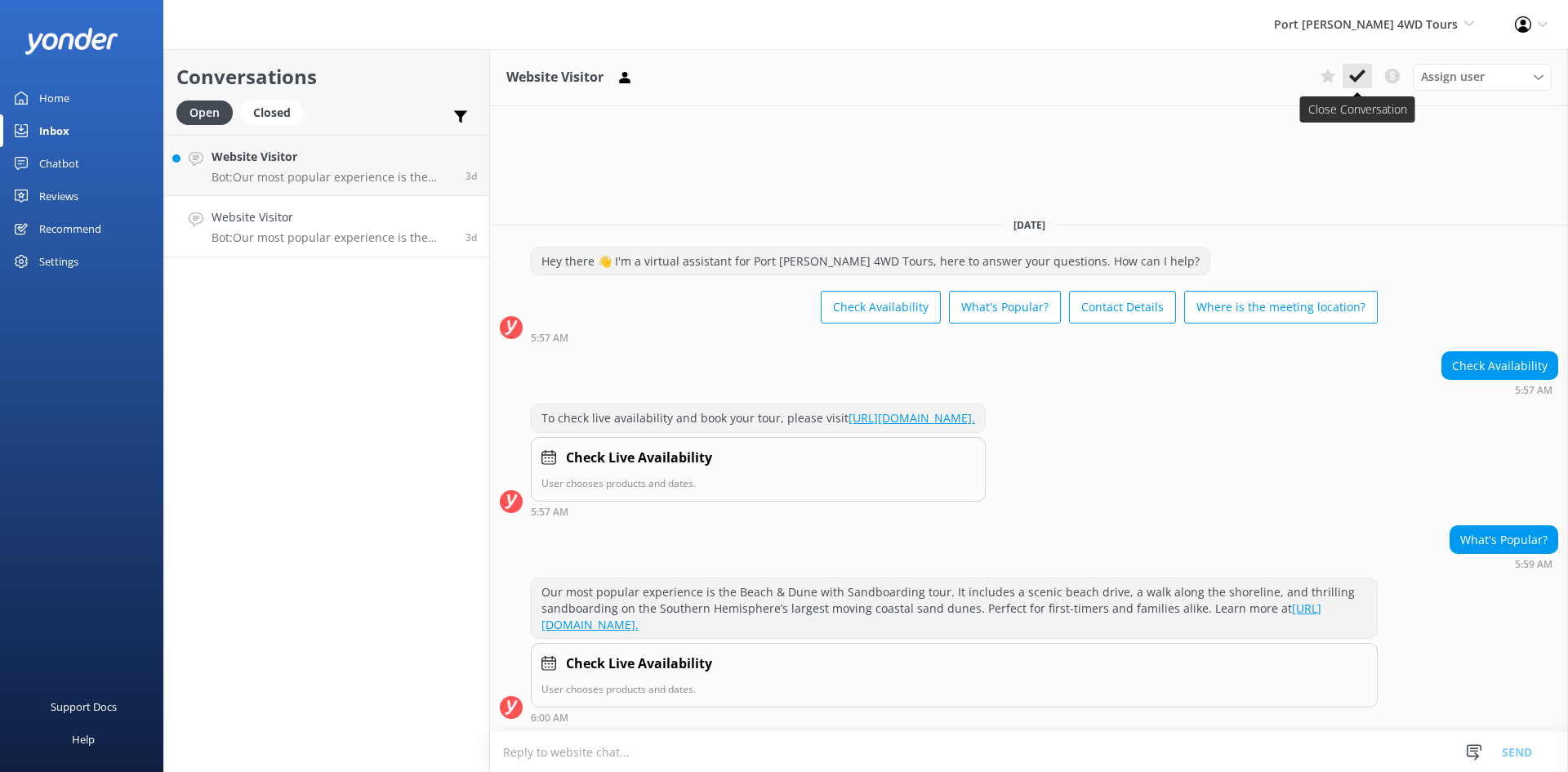
click at [1364, 81] on icon at bounding box center [1358, 76] width 16 height 16
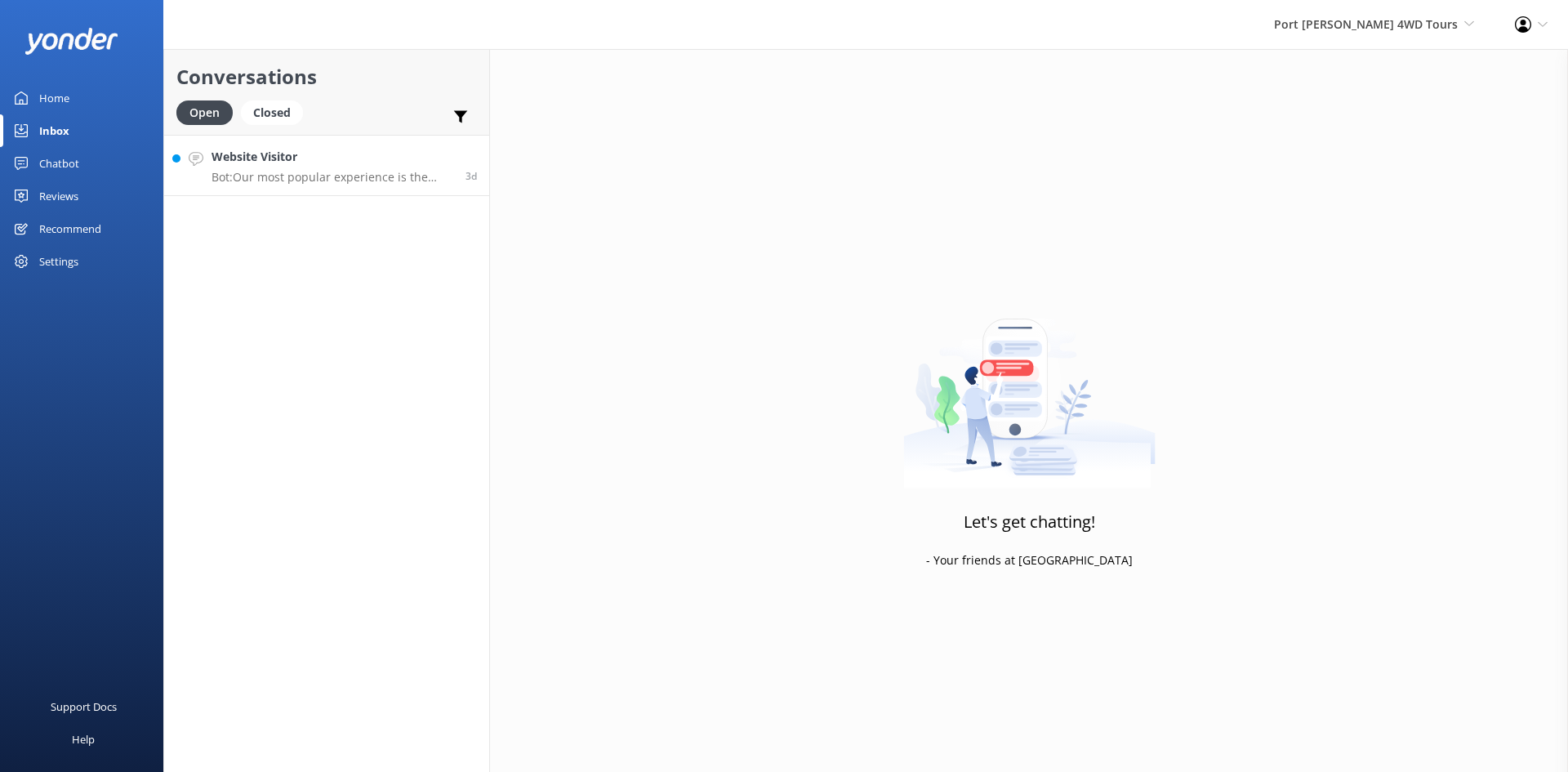
click at [307, 170] on p "Bot: Our most popular experience is the Beach & Dune with Sandboarding tour. It…" at bounding box center [332, 177] width 242 height 15
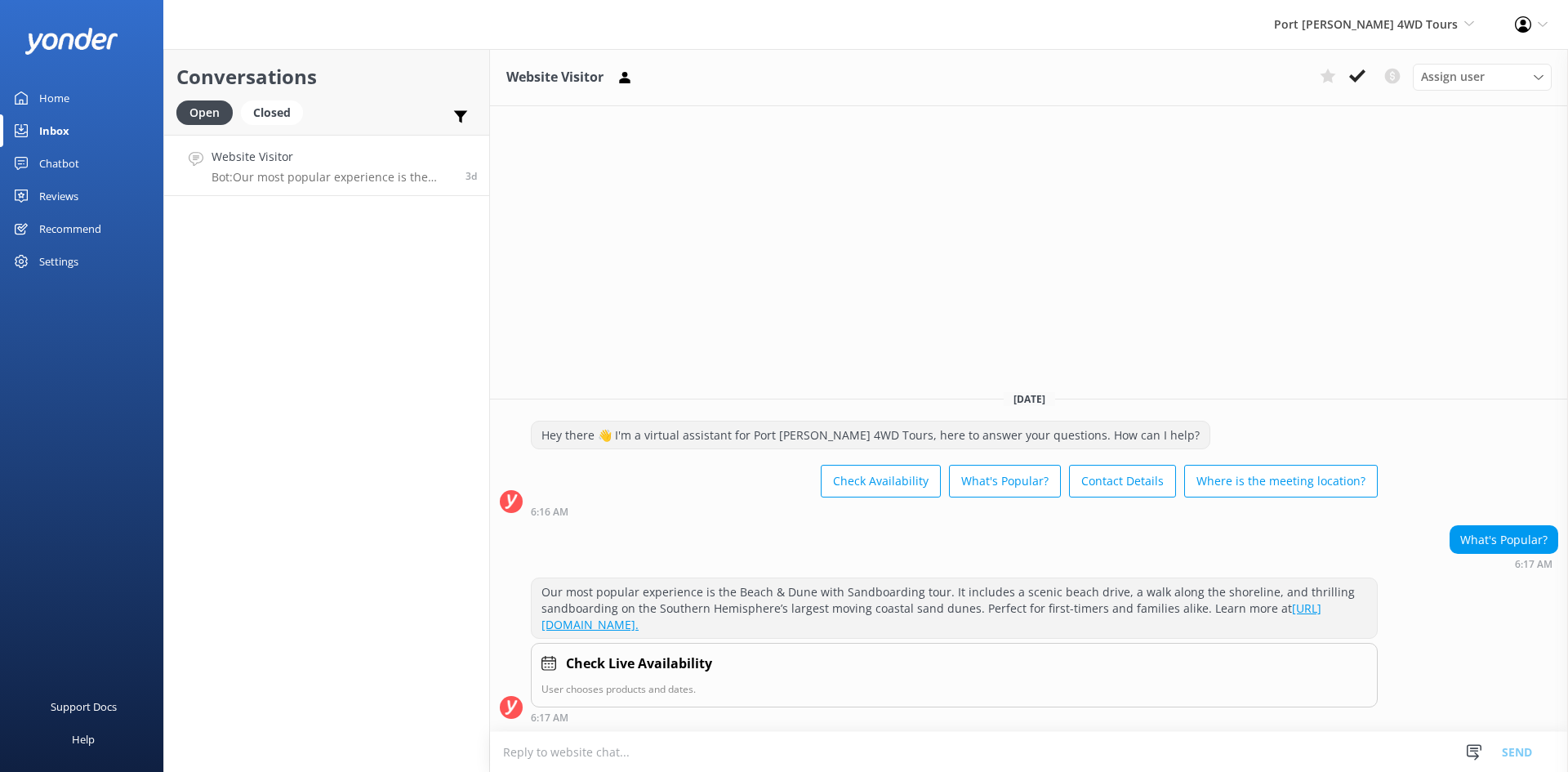
click at [1358, 72] on icon at bounding box center [1358, 76] width 16 height 16
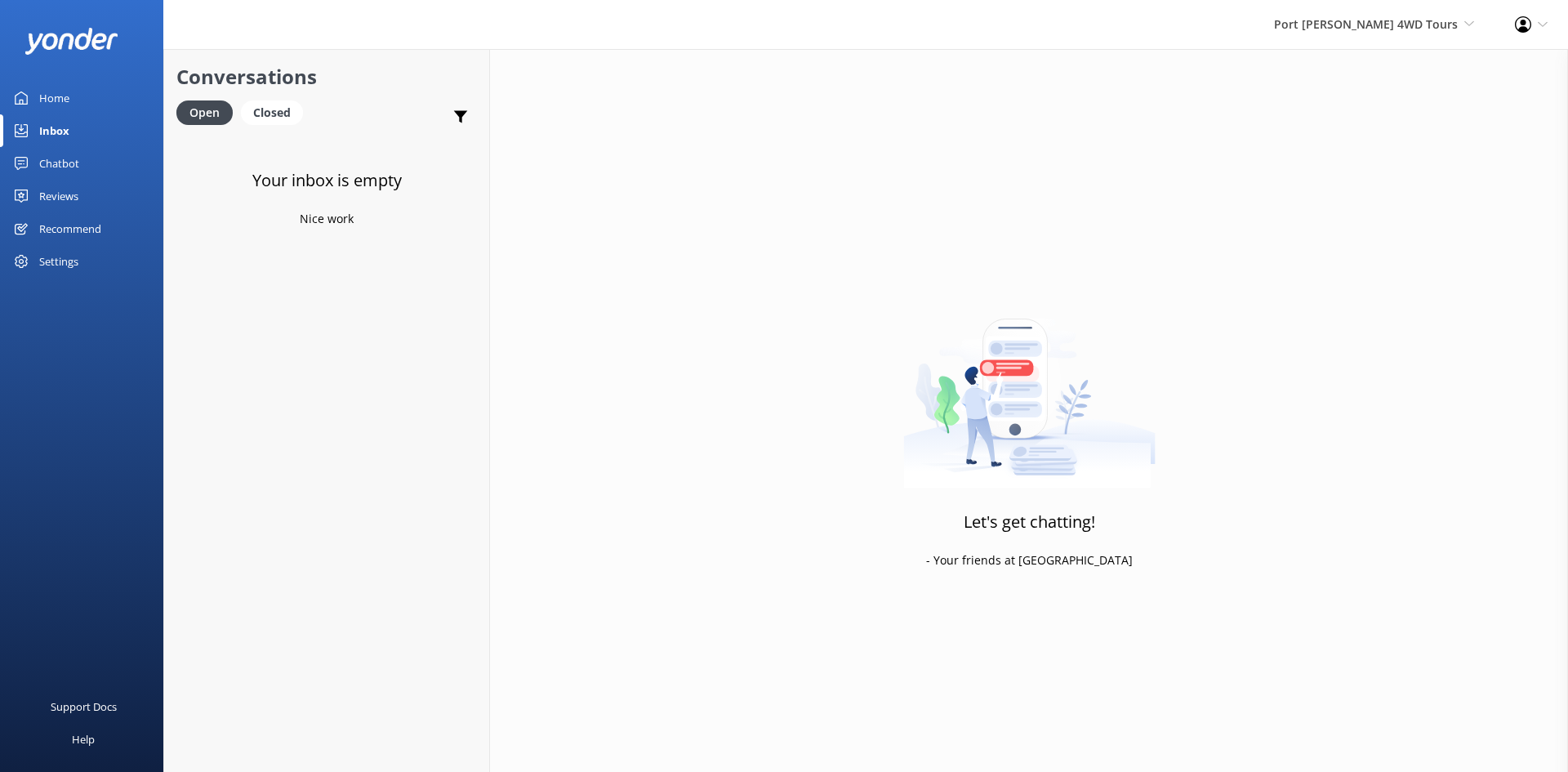
click at [68, 163] on div "Chatbot" at bounding box center [59, 163] width 40 height 33
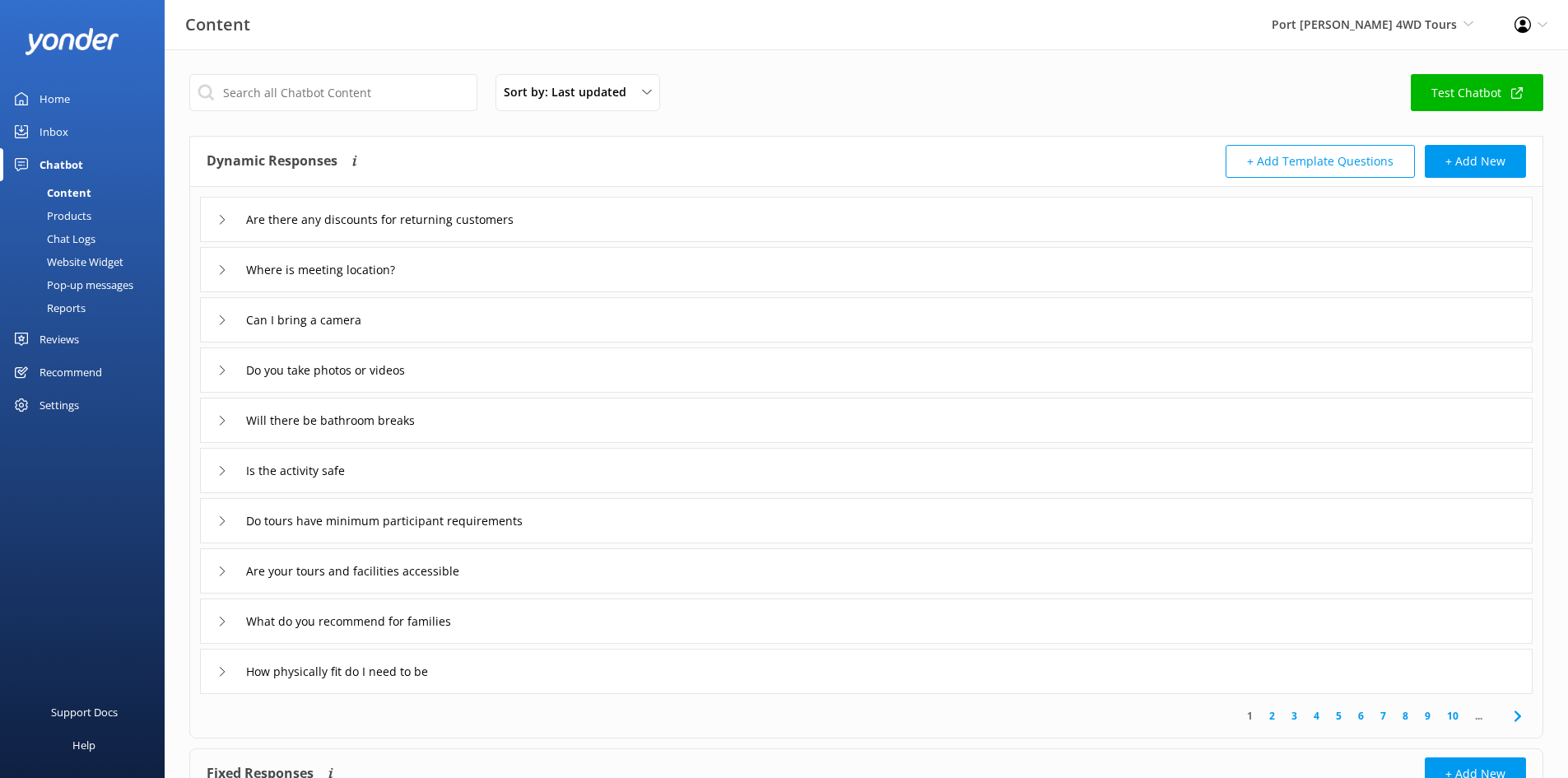
click at [50, 101] on div "Home" at bounding box center [55, 98] width 30 height 33
